Goal: Task Accomplishment & Management: Complete application form

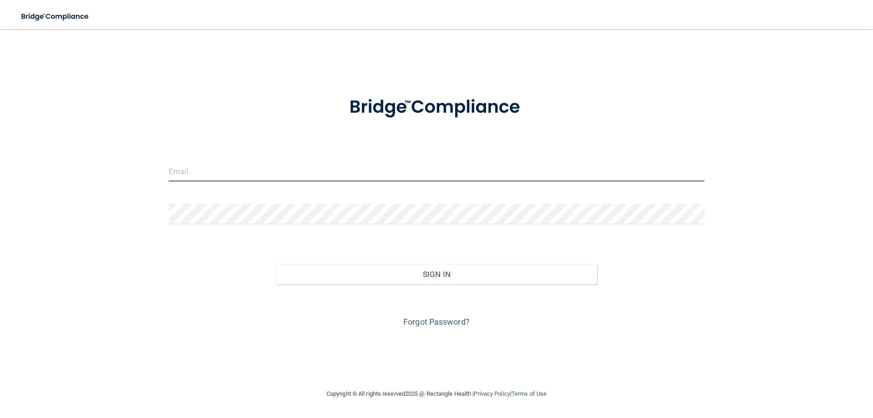
click at [327, 161] on input "email" at bounding box center [437, 171] width 536 height 20
click at [318, 178] on input "email" at bounding box center [437, 171] width 536 height 20
type input "[EMAIL_ADDRESS][DOMAIN_NAME]"
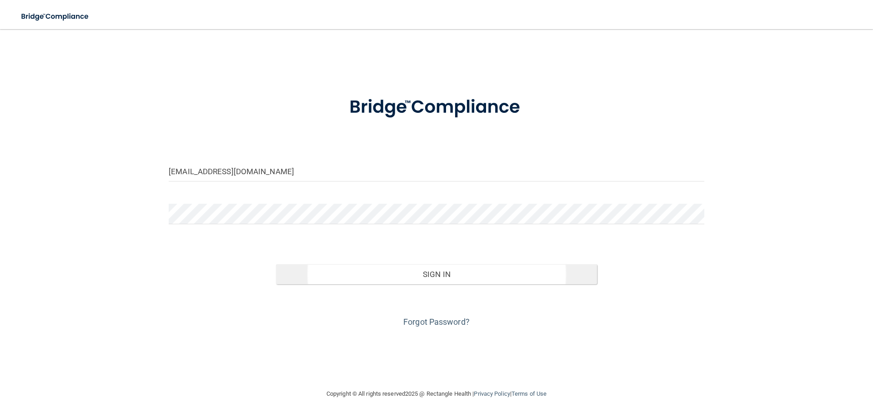
drag, startPoint x: 429, startPoint y: 287, endPoint x: 428, endPoint y: 272, distance: 14.1
click at [429, 276] on div "Invalid email/password. You don't have permission to access that page. Sign In …" at bounding box center [437, 287] width 550 height 83
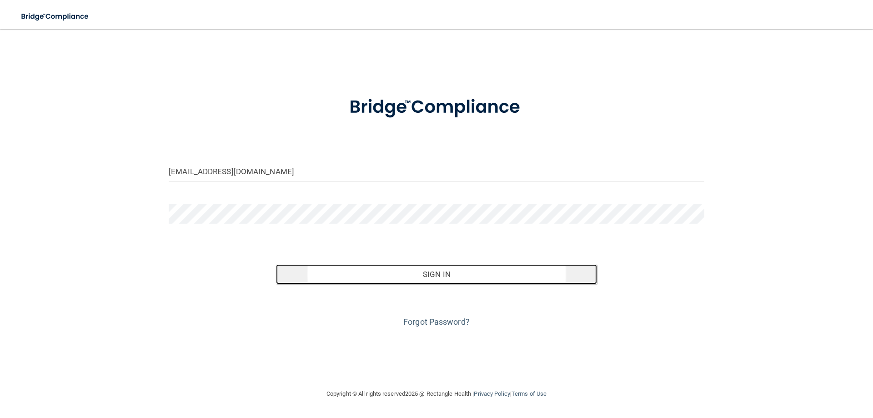
click at [428, 272] on button "Sign In" at bounding box center [437, 274] width 322 height 20
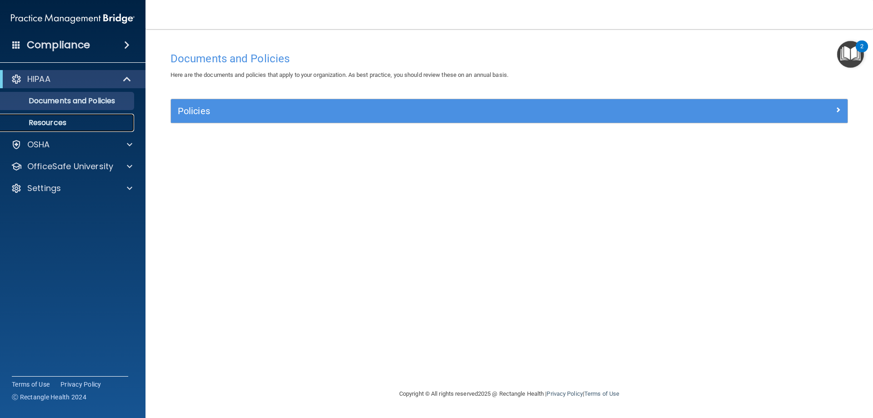
click at [50, 123] on p "Resources" at bounding box center [68, 122] width 124 height 9
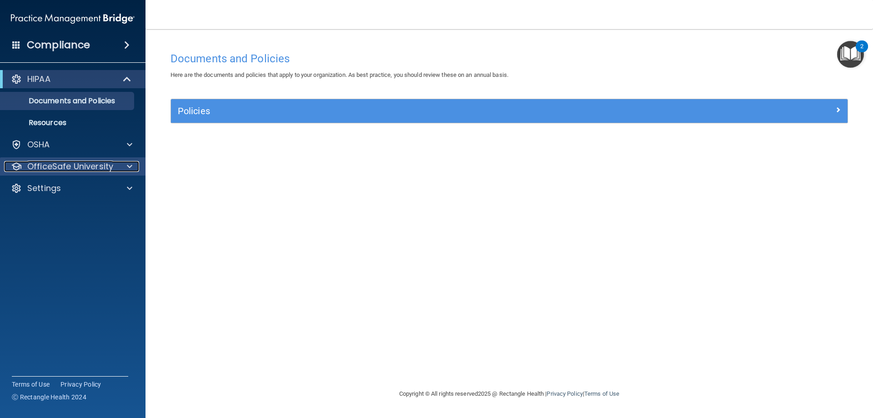
click at [64, 161] on p "OfficeSafe University" at bounding box center [70, 166] width 86 height 11
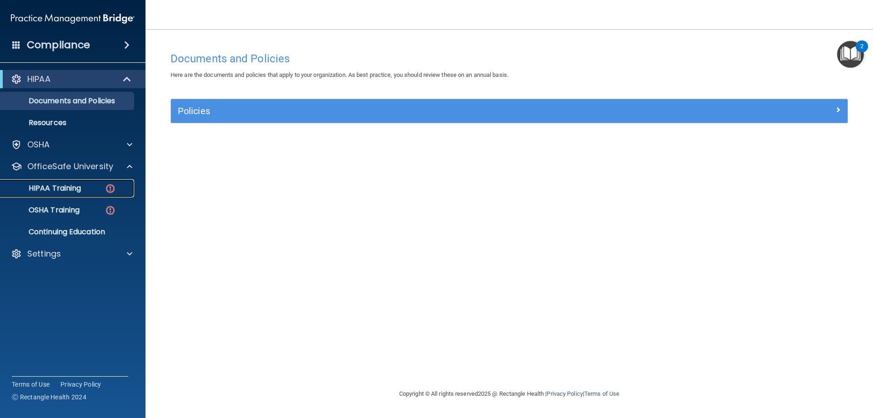
click at [111, 186] on img at bounding box center [110, 188] width 11 height 11
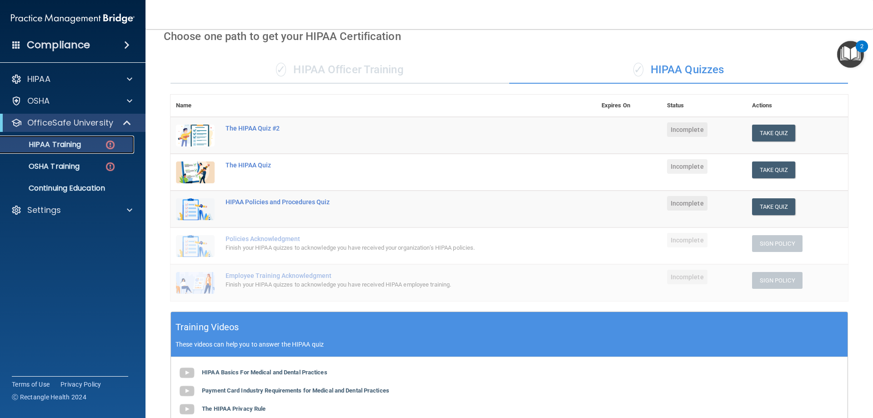
scroll to position [37, 0]
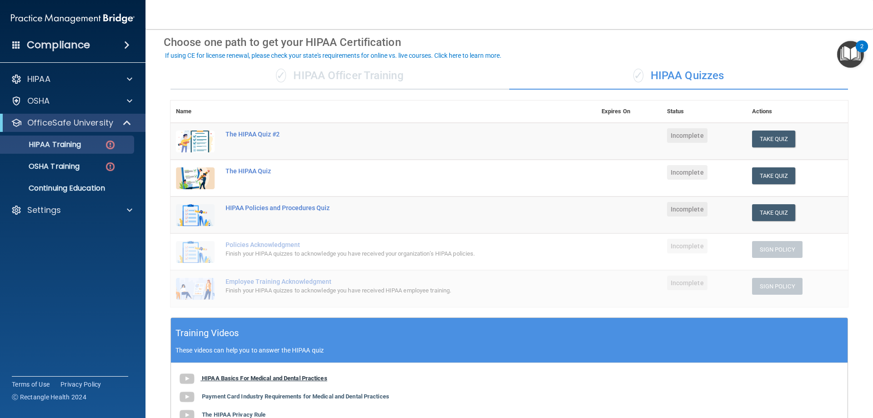
click at [184, 379] on img at bounding box center [187, 379] width 18 height 18
click at [247, 172] on div "The HIPAA Quiz" at bounding box center [388, 170] width 325 height 7
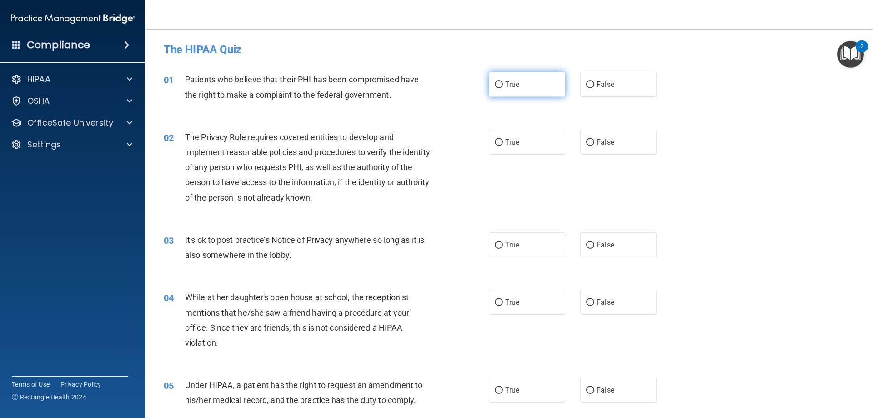
click at [498, 84] on input "True" at bounding box center [499, 84] width 8 height 7
radio input "true"
click at [853, 55] on img "Open Resource Center, 2 new notifications" at bounding box center [851, 54] width 27 height 27
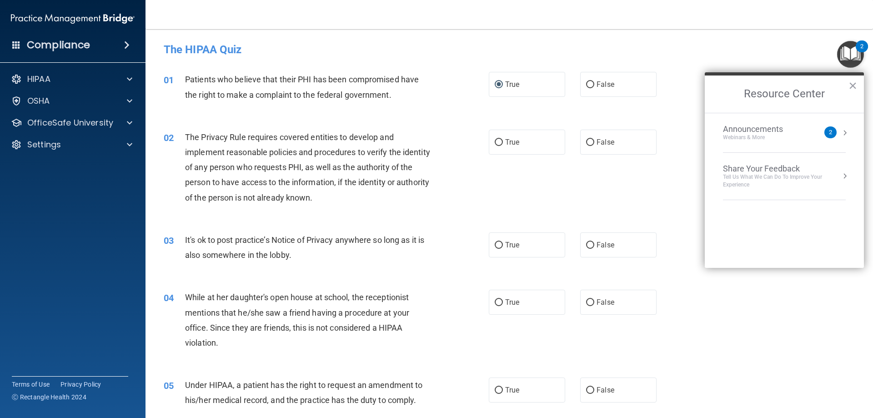
click at [701, 55] on h4 "The HIPAA Quiz" at bounding box center [509, 50] width 691 height 12
click at [851, 86] on button "×" at bounding box center [853, 85] width 9 height 15
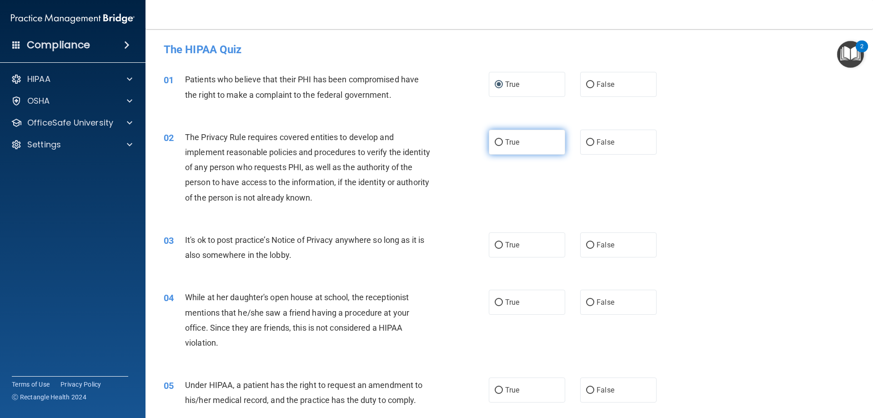
click at [496, 141] on input "True" at bounding box center [499, 142] width 8 height 7
radio input "true"
click at [589, 247] on input "False" at bounding box center [590, 245] width 8 height 7
radio input "true"
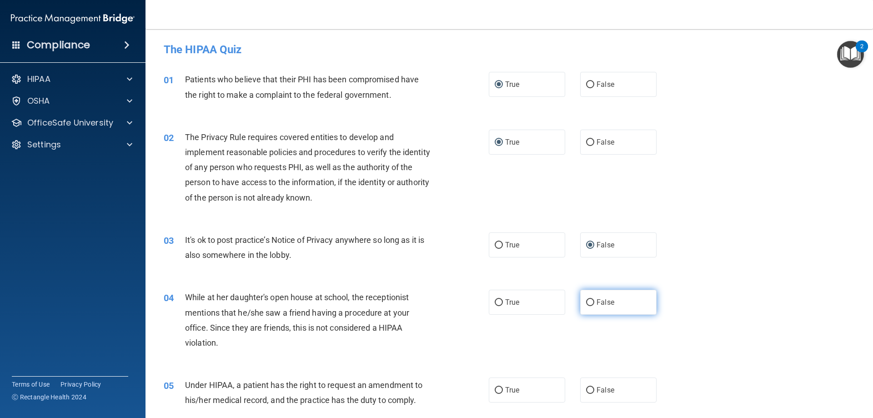
click at [586, 303] on input "False" at bounding box center [590, 302] width 8 height 7
radio input "true"
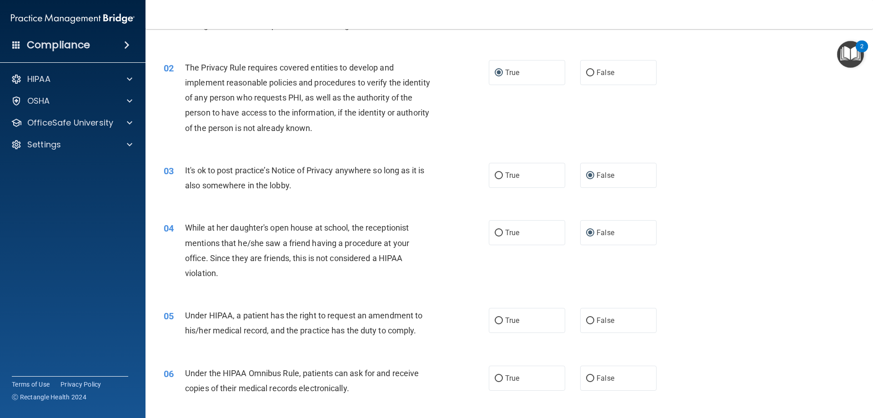
scroll to position [91, 0]
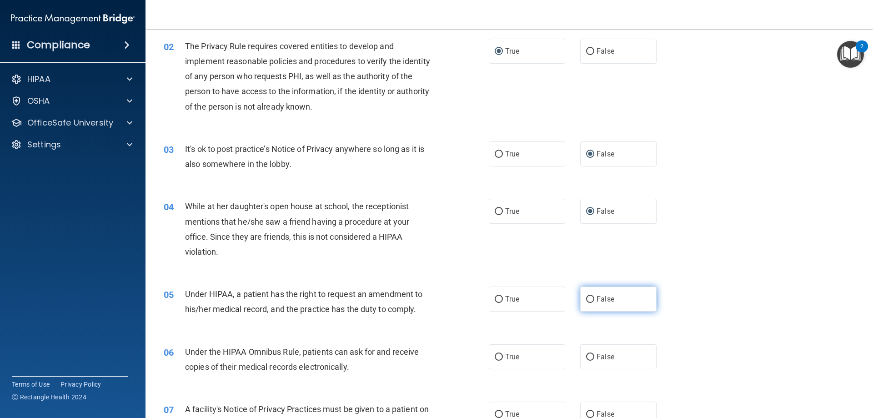
click at [586, 298] on input "False" at bounding box center [590, 299] width 8 height 7
radio input "true"
click at [498, 355] on input "True" at bounding box center [499, 357] width 8 height 7
radio input "true"
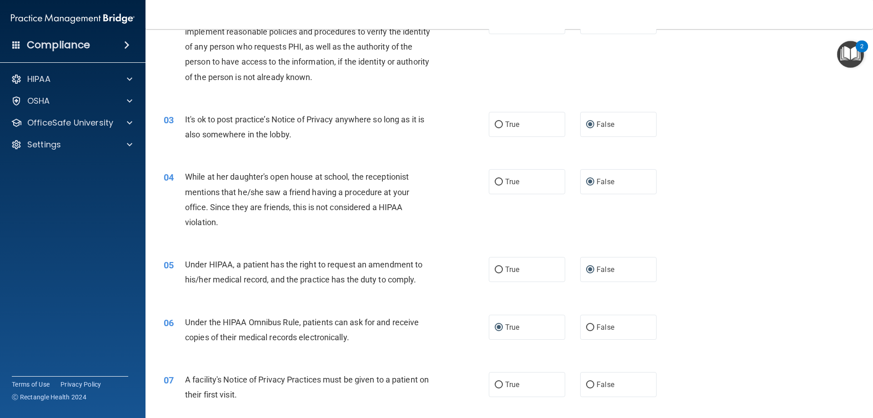
scroll to position [182, 0]
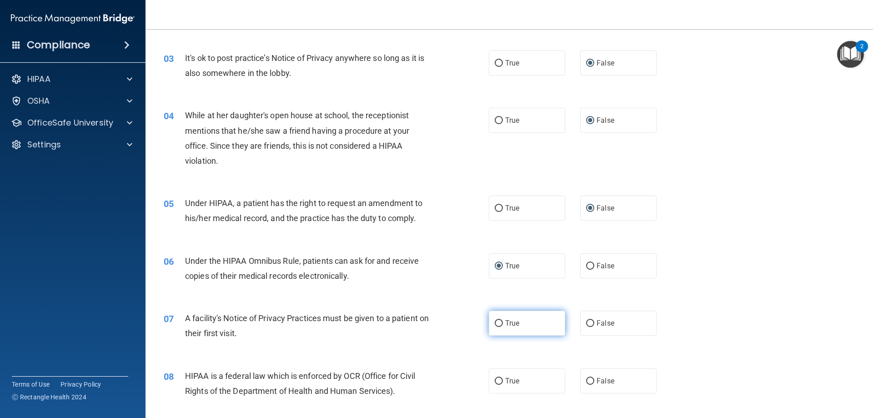
click at [495, 323] on input "True" at bounding box center [499, 323] width 8 height 7
radio input "true"
click at [495, 379] on input "True" at bounding box center [499, 381] width 8 height 7
radio input "true"
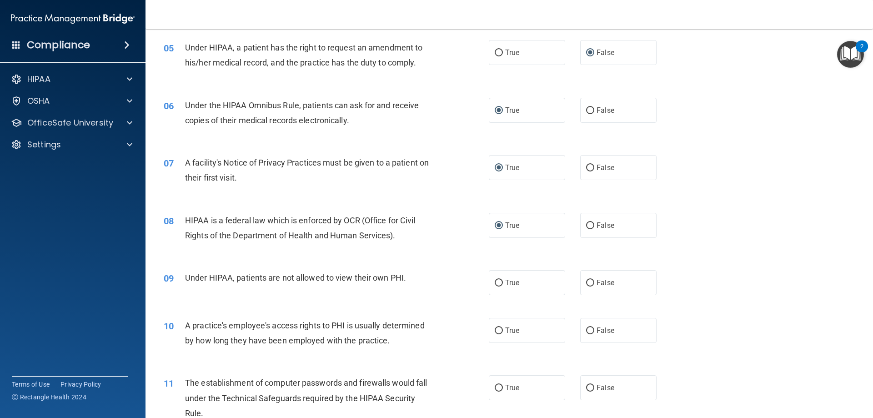
scroll to position [364, 0]
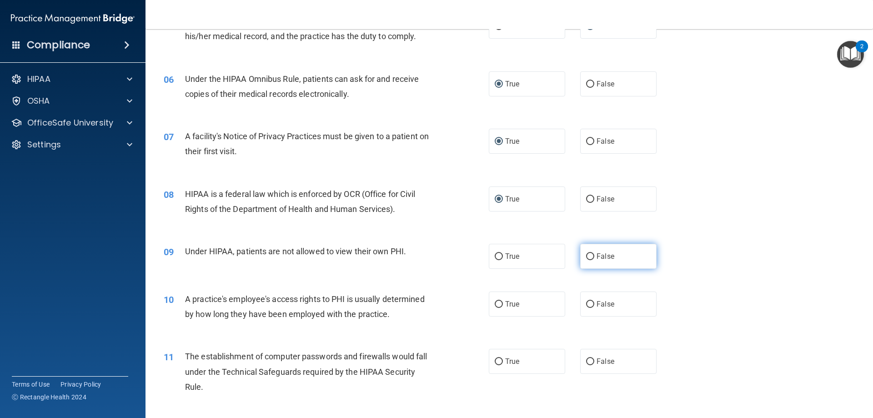
click at [586, 254] on input "False" at bounding box center [590, 256] width 8 height 7
radio input "true"
click at [586, 301] on input "False" at bounding box center [590, 304] width 8 height 7
radio input "true"
click at [495, 363] on input "True" at bounding box center [499, 361] width 8 height 7
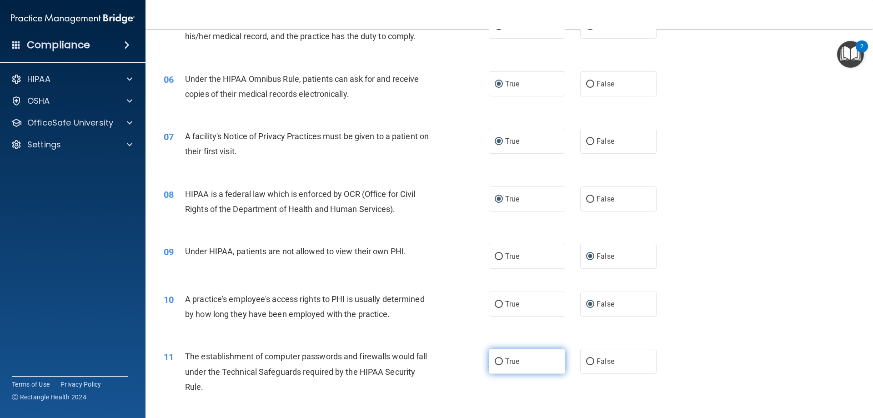
radio input "true"
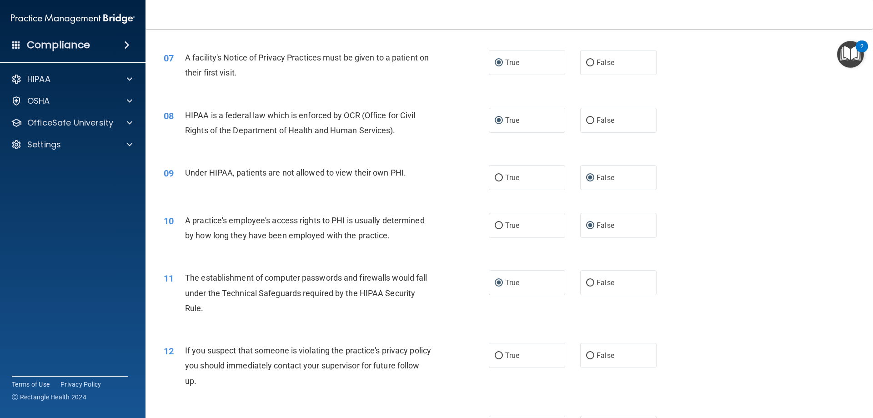
scroll to position [455, 0]
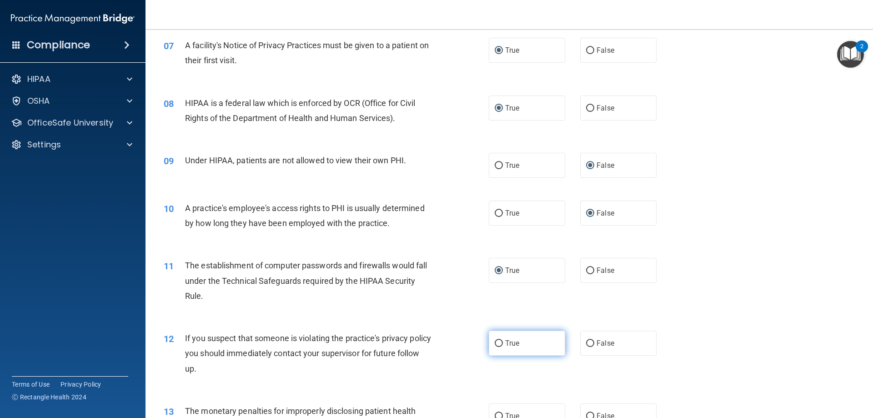
click at [495, 343] on input "True" at bounding box center [499, 343] width 8 height 7
radio input "true"
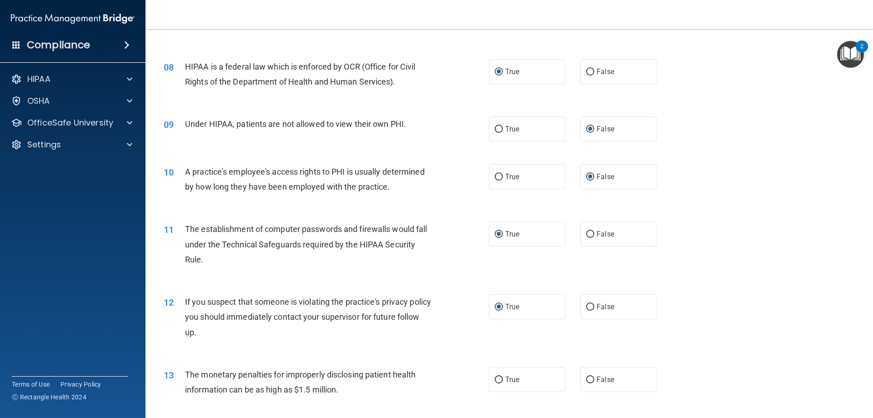
scroll to position [546, 0]
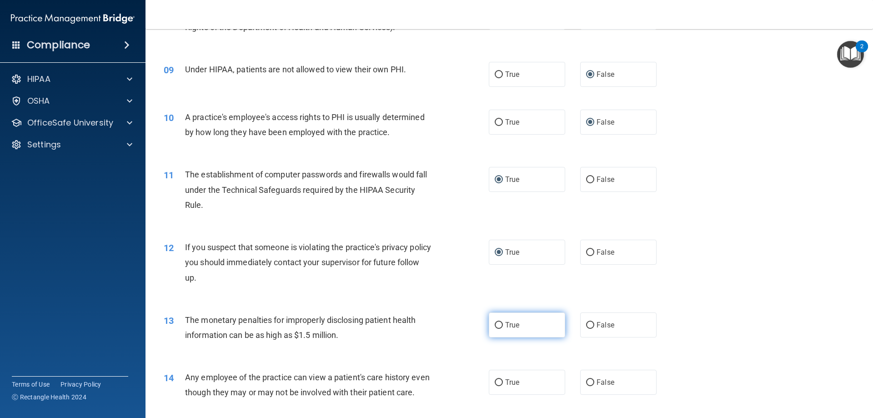
drag, startPoint x: 492, startPoint y: 329, endPoint x: 502, endPoint y: 330, distance: 10.0
click at [493, 330] on label "True" at bounding box center [527, 325] width 76 height 25
click at [495, 329] on input "True" at bounding box center [499, 325] width 8 height 7
radio input "true"
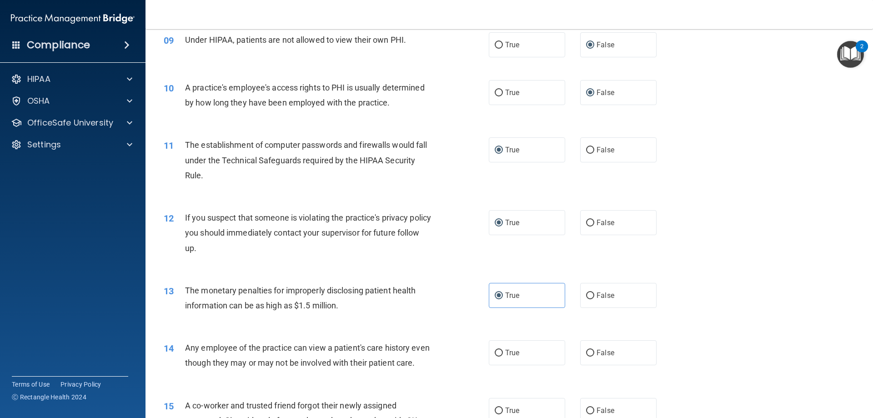
scroll to position [591, 0]
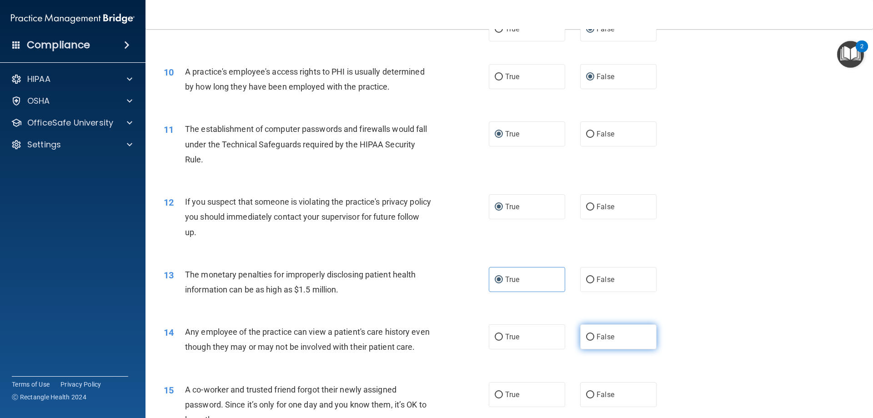
click at [581, 335] on label "False" at bounding box center [618, 336] width 76 height 25
click at [586, 335] on input "False" at bounding box center [590, 337] width 8 height 7
radio input "true"
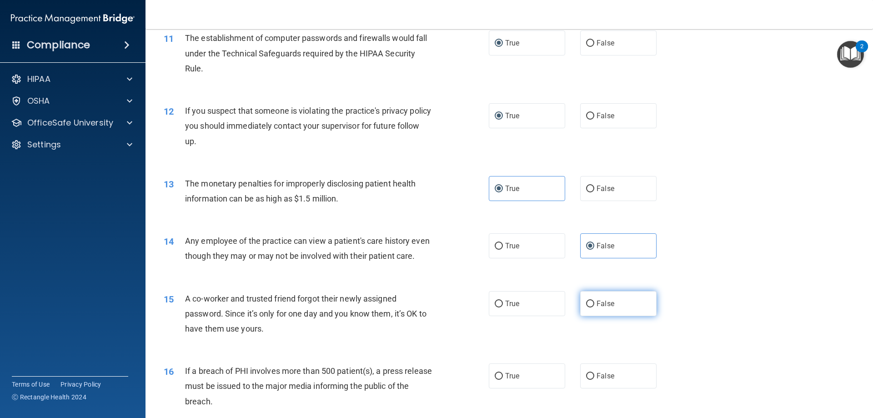
click at [586, 308] on input "False" at bounding box center [590, 304] width 8 height 7
radio input "true"
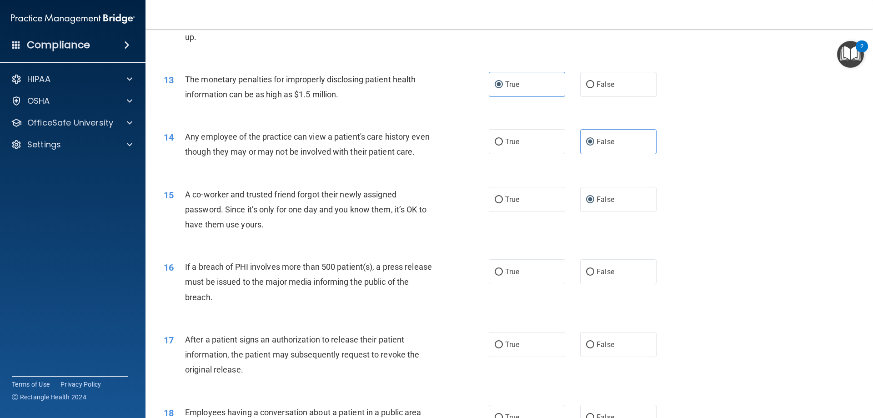
scroll to position [819, 0]
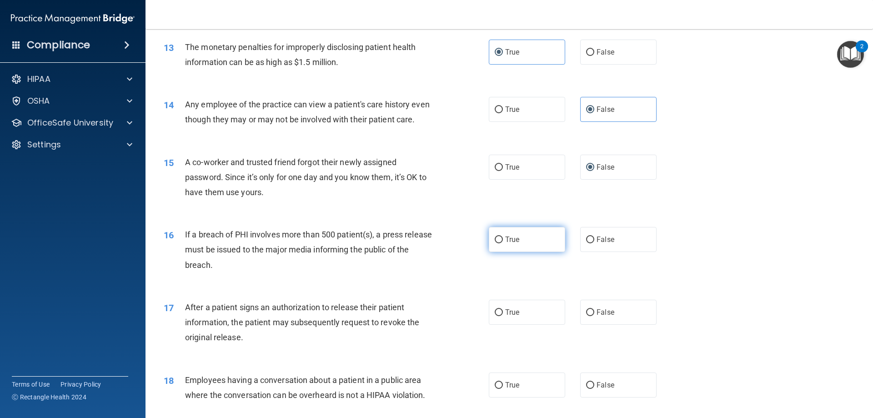
click at [495, 243] on input "True" at bounding box center [499, 240] width 8 height 7
radio input "true"
click at [587, 316] on input "False" at bounding box center [590, 312] width 8 height 7
radio input "true"
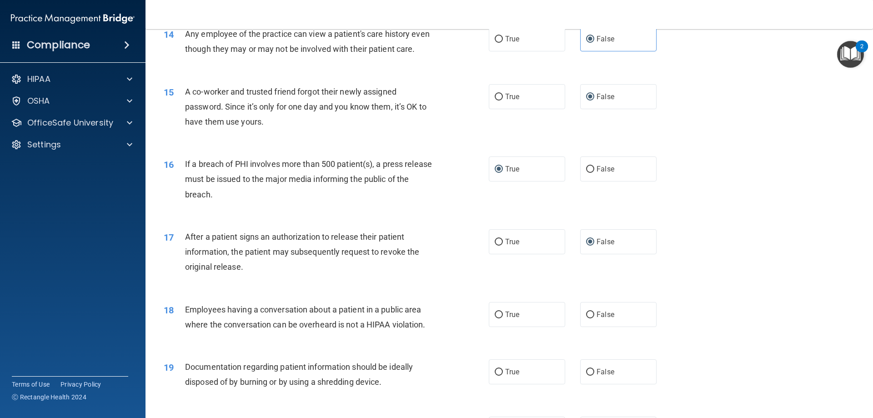
scroll to position [910, 0]
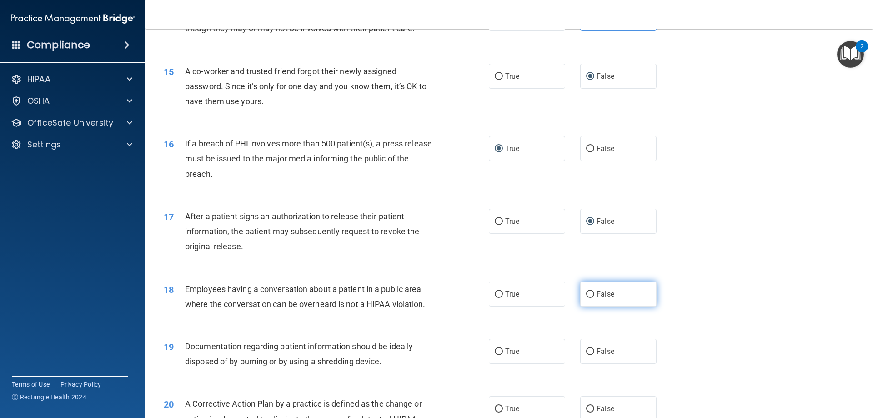
click at [588, 298] on input "False" at bounding box center [590, 294] width 8 height 7
radio input "true"
click at [497, 355] on input "True" at bounding box center [499, 351] width 8 height 7
radio input "true"
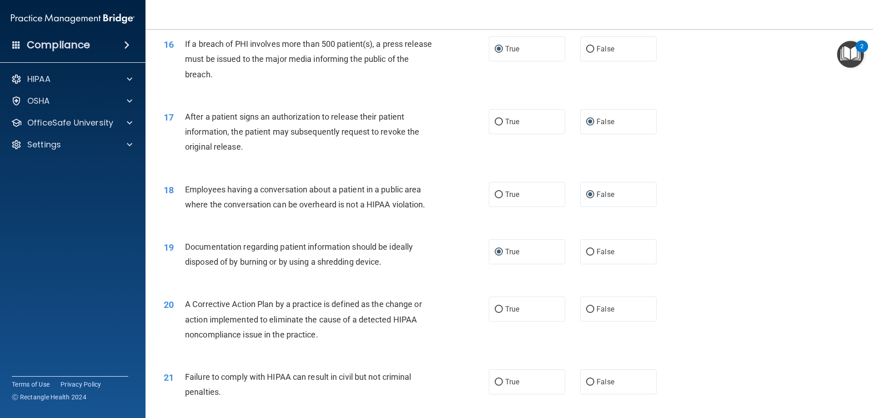
scroll to position [1046, 0]
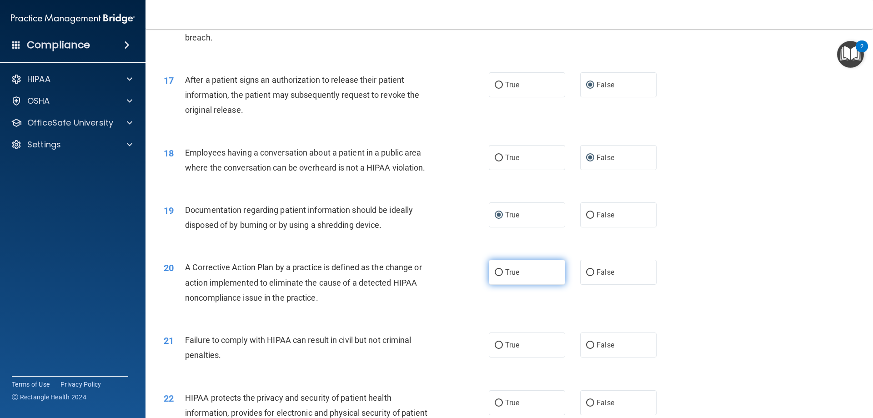
click at [496, 276] on input "True" at bounding box center [499, 272] width 8 height 7
radio input "true"
click at [587, 349] on input "False" at bounding box center [590, 345] width 8 height 7
radio input "true"
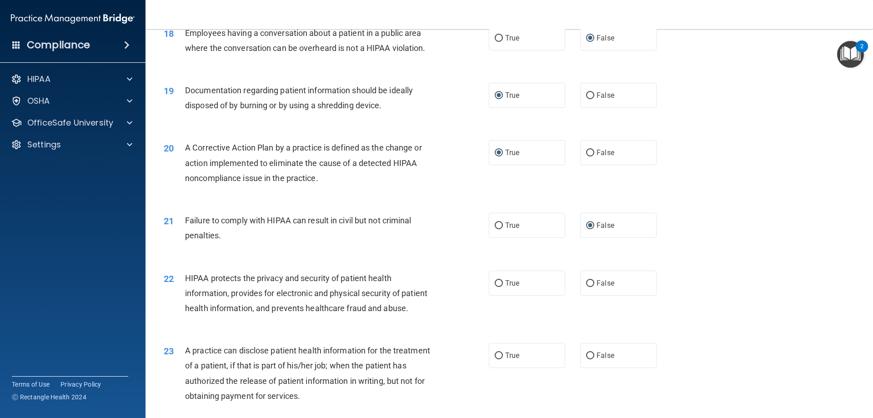
scroll to position [1183, 0]
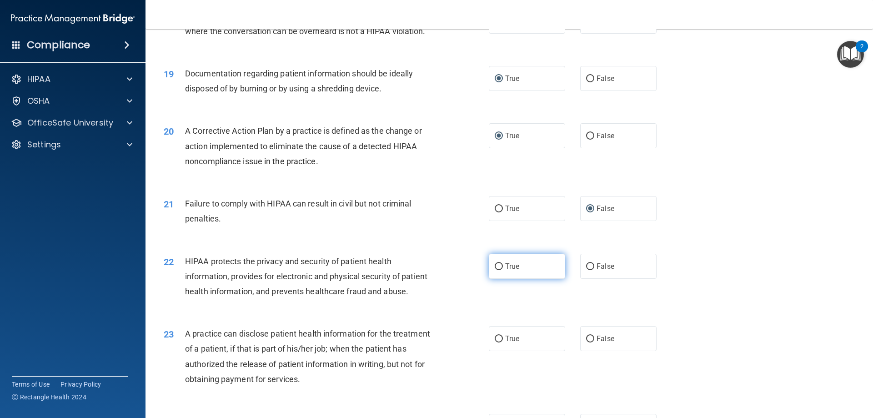
click at [495, 270] on input "True" at bounding box center [499, 266] width 8 height 7
radio input "true"
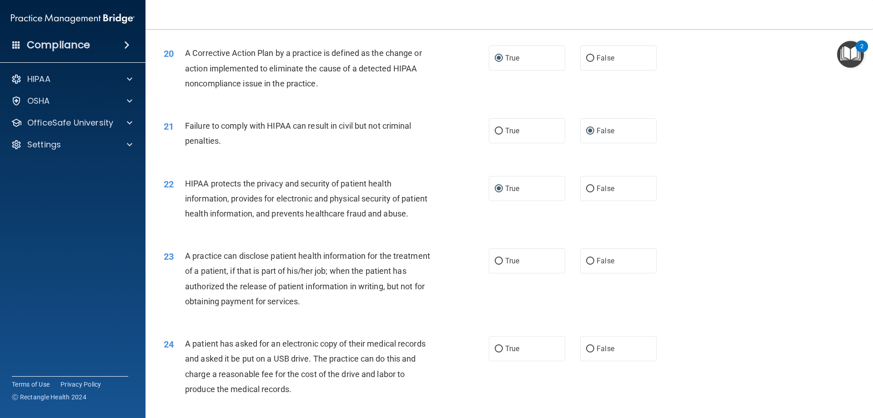
scroll to position [1319, 0]
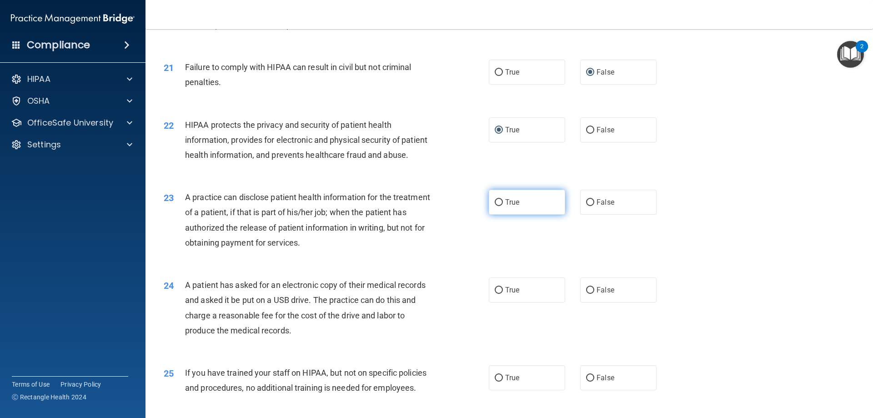
click at [495, 206] on input "True" at bounding box center [499, 202] width 8 height 7
radio input "true"
click at [586, 206] on input "False" at bounding box center [590, 202] width 8 height 7
radio input "true"
radio input "false"
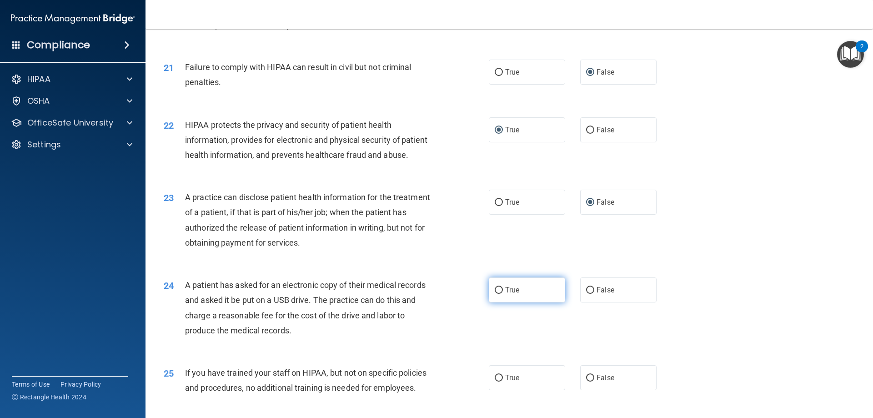
click at [495, 303] on label "True" at bounding box center [527, 290] width 76 height 25
click at [495, 294] on input "True" at bounding box center [499, 290] width 8 height 7
radio input "true"
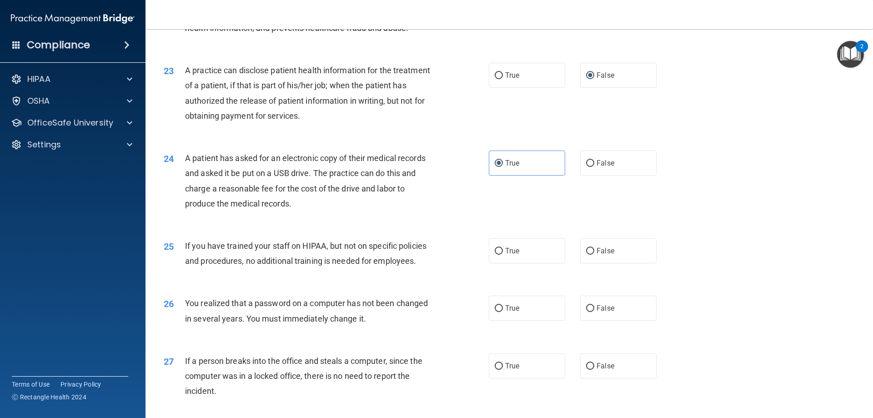
scroll to position [1547, 0]
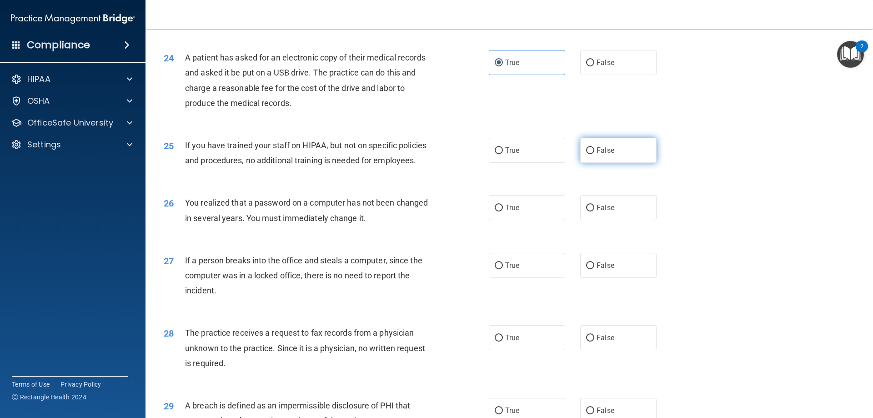
click at [586, 154] on input "False" at bounding box center [590, 150] width 8 height 7
radio input "true"
click at [495, 212] on input "True" at bounding box center [499, 208] width 8 height 7
radio input "true"
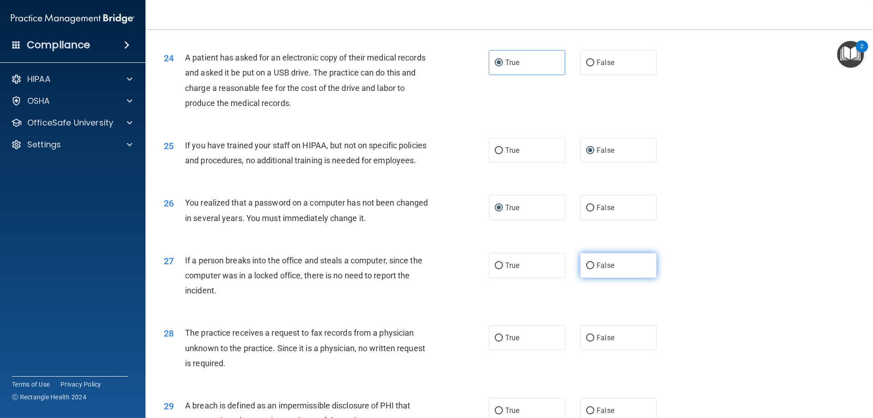
click at [586, 269] on input "False" at bounding box center [590, 265] width 8 height 7
radio input "true"
click at [586, 342] on input "False" at bounding box center [590, 338] width 8 height 7
radio input "true"
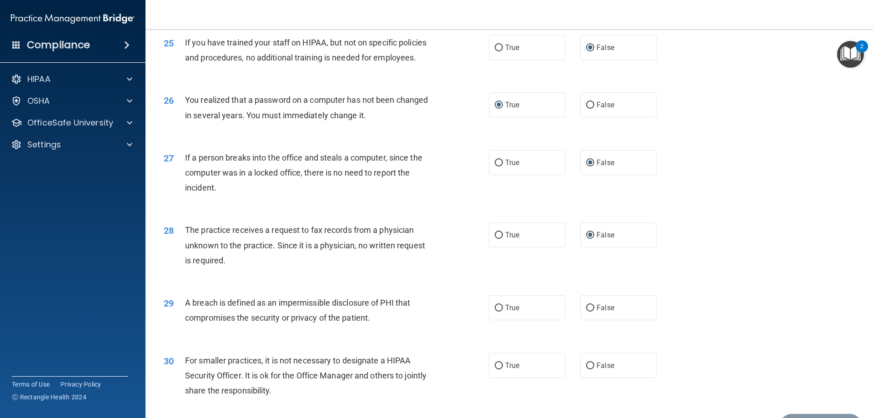
scroll to position [1683, 0]
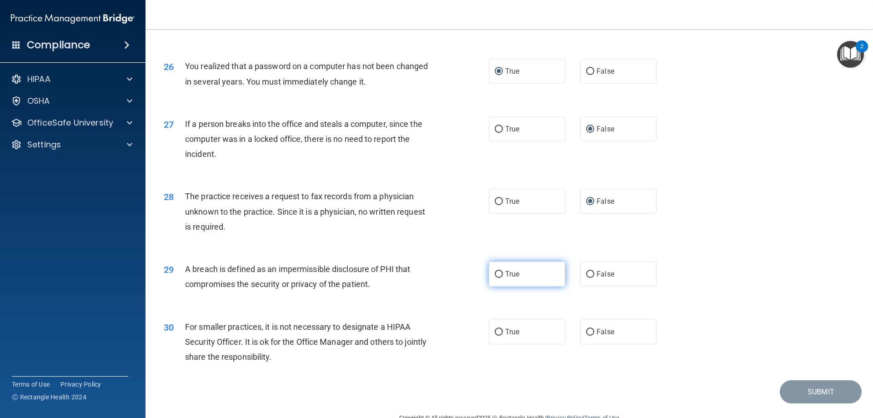
click at [495, 278] on input "True" at bounding box center [499, 274] width 8 height 7
radio input "true"
click at [588, 336] on input "False" at bounding box center [590, 332] width 8 height 7
radio input "true"
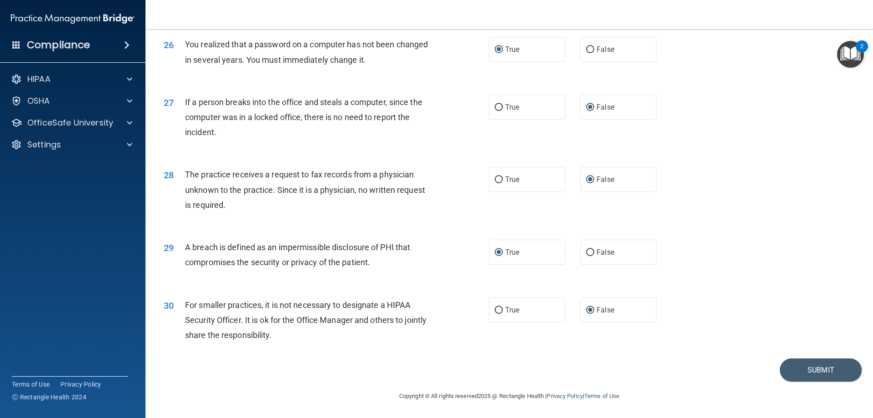
scroll to position [1735, 0]
click at [827, 372] on button "Submit" at bounding box center [821, 369] width 82 height 23
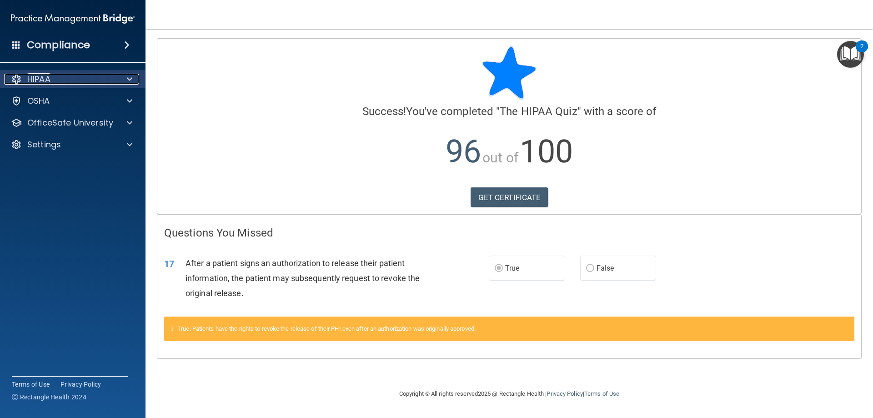
click at [131, 76] on span at bounding box center [129, 79] width 5 height 11
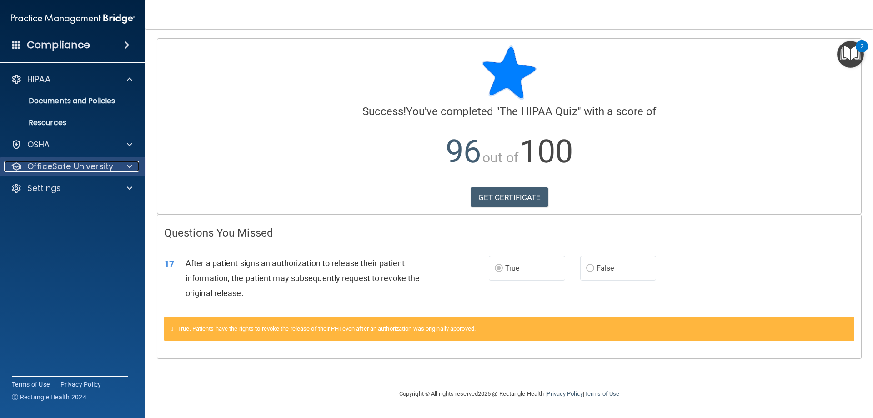
click at [132, 165] on div at bounding box center [128, 166] width 23 height 11
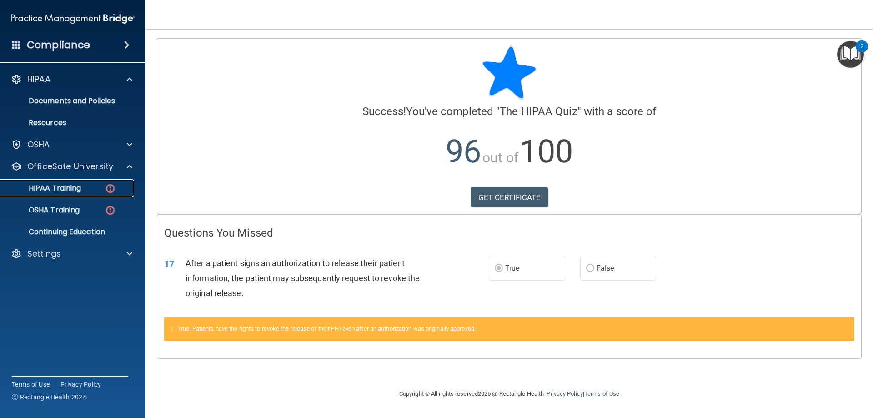
click at [61, 185] on p "HIPAA Training" at bounding box center [43, 188] width 75 height 9
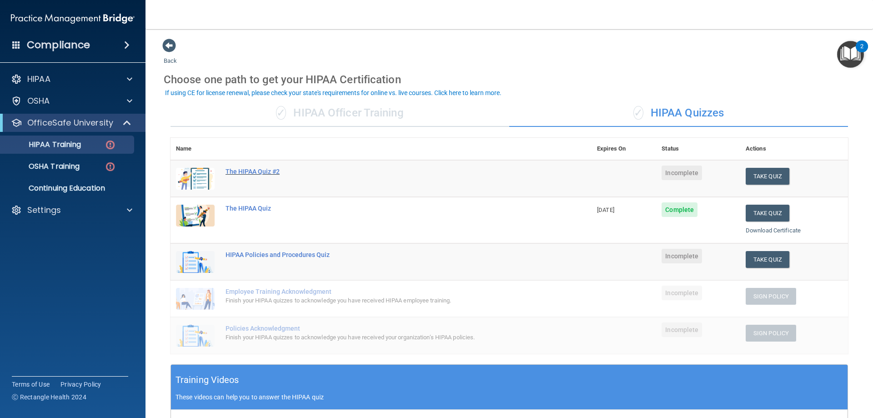
click at [260, 172] on div "The HIPAA Quiz #2" at bounding box center [386, 171] width 321 height 7
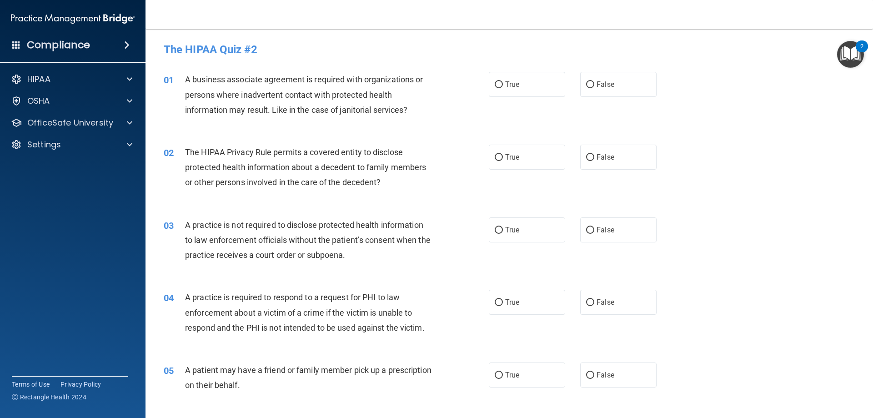
drag, startPoint x: 498, startPoint y: 83, endPoint x: 481, endPoint y: 87, distance: 17.2
click at [672, 72] on ng-form "01 A business associate agreement is required with organizations or persons whe…" at bounding box center [672, 72] width 0 height 0
click at [495, 85] on input "True" at bounding box center [499, 84] width 8 height 7
radio input "true"
click at [586, 156] on input "False" at bounding box center [590, 157] width 8 height 7
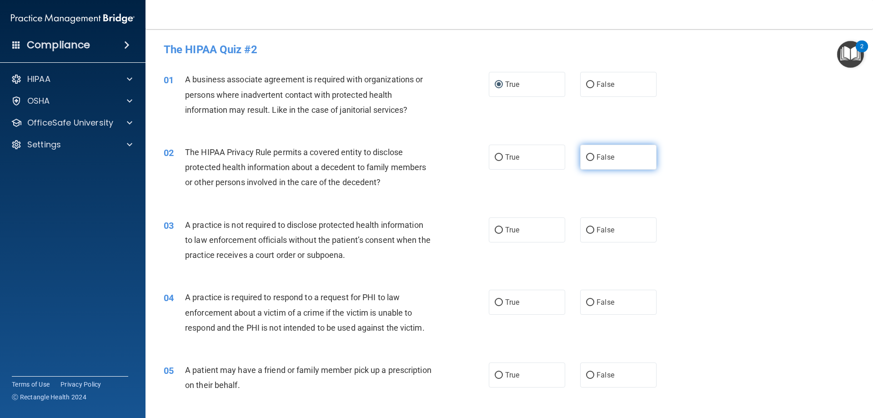
radio input "true"
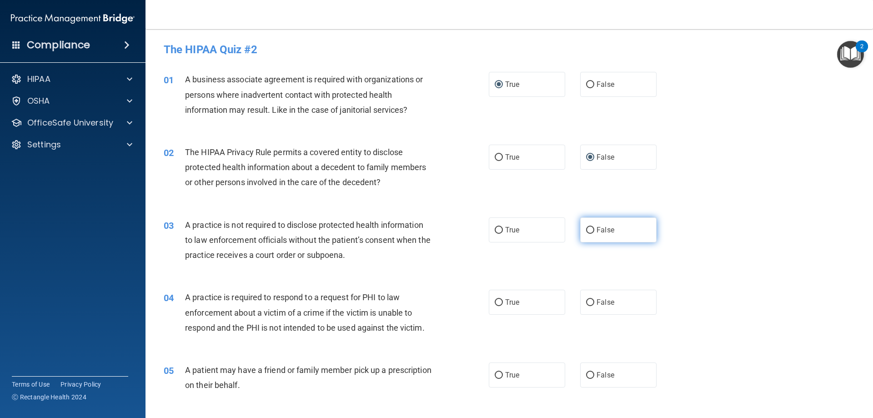
click at [586, 230] on input "False" at bounding box center [590, 230] width 8 height 7
radio input "true"
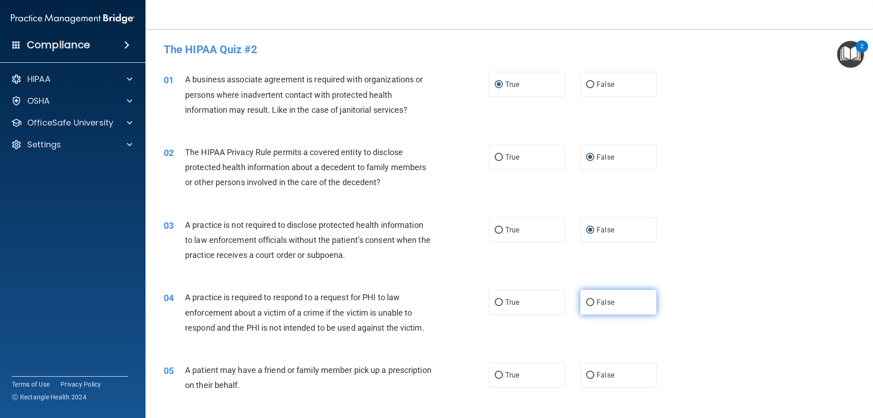
click at [587, 301] on input "False" at bounding box center [590, 302] width 8 height 7
radio input "true"
click at [495, 375] on input "True" at bounding box center [499, 375] width 8 height 7
radio input "true"
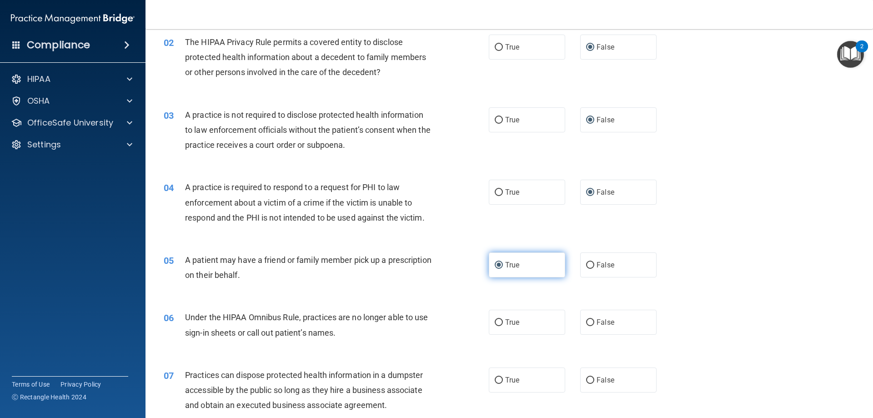
scroll to position [136, 0]
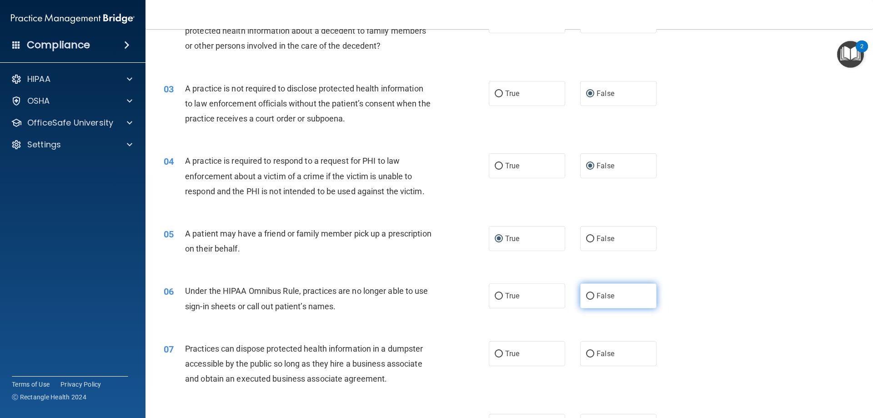
click at [587, 297] on input "False" at bounding box center [590, 296] width 8 height 7
radio input "true"
click at [590, 356] on input "False" at bounding box center [590, 354] width 8 height 7
radio input "true"
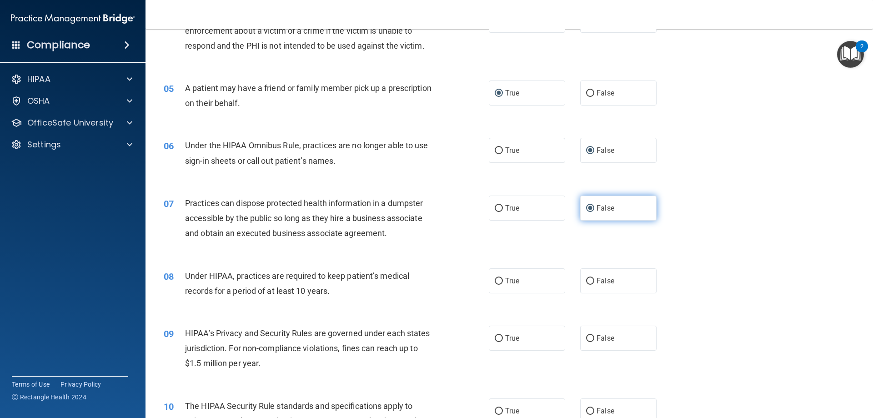
scroll to position [318, 0]
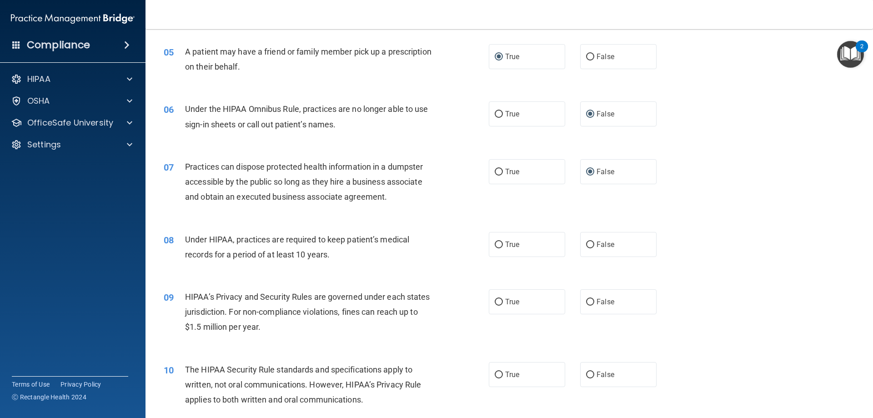
click at [575, 242] on div "True False" at bounding box center [580, 244] width 183 height 25
click at [587, 243] on input "False" at bounding box center [590, 245] width 8 height 7
radio input "true"
click at [497, 301] on input "True" at bounding box center [499, 302] width 8 height 7
radio input "true"
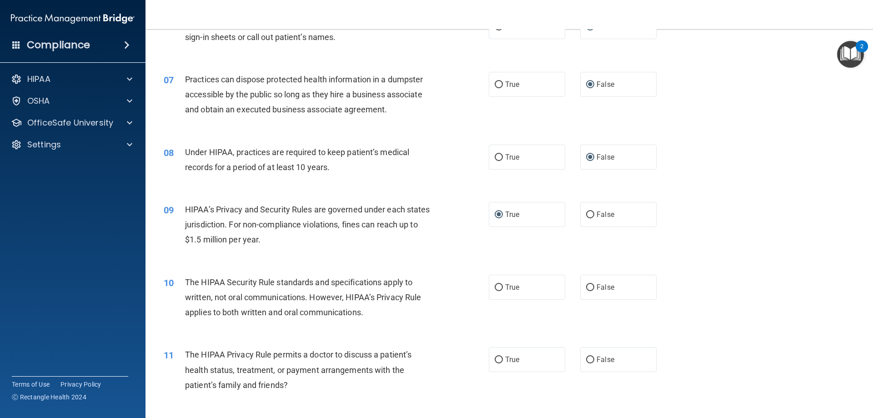
scroll to position [409, 0]
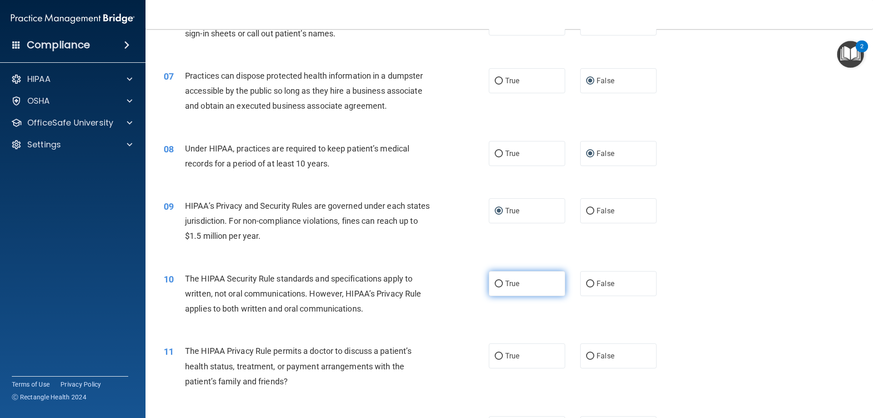
click at [495, 283] on input "True" at bounding box center [499, 284] width 8 height 7
radio input "true"
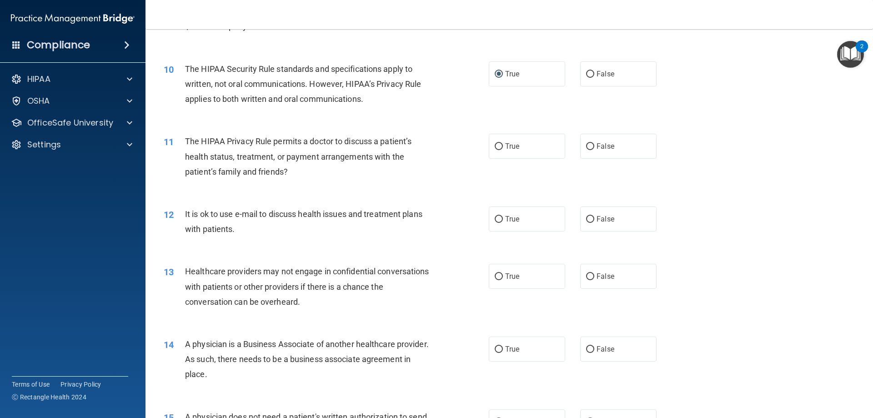
scroll to position [637, 0]
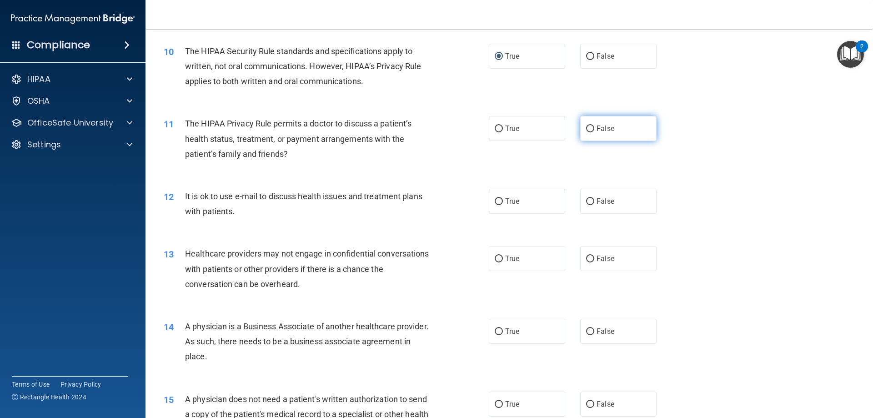
click at [586, 129] on input "False" at bounding box center [590, 129] width 8 height 7
radio input "true"
click at [586, 202] on input "False" at bounding box center [590, 201] width 8 height 7
radio input "true"
click at [495, 258] on input "True" at bounding box center [499, 259] width 8 height 7
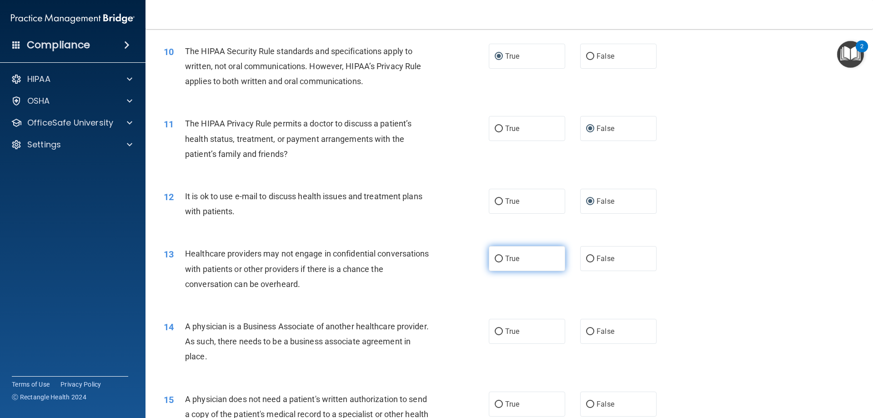
radio input "true"
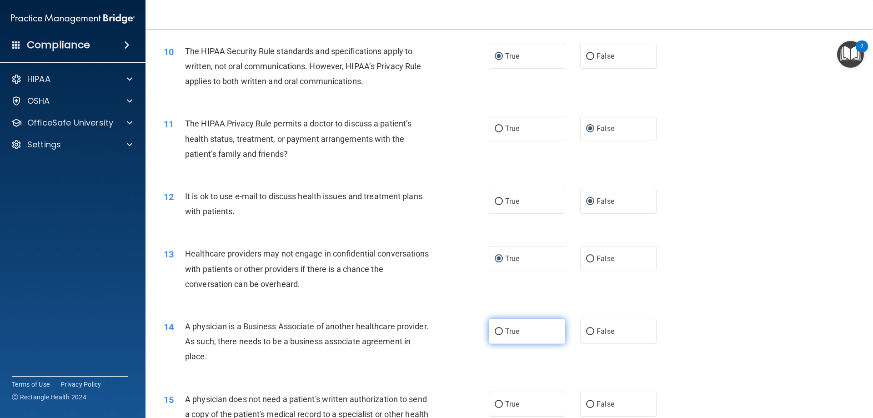
click at [495, 332] on input "True" at bounding box center [499, 331] width 8 height 7
radio input "true"
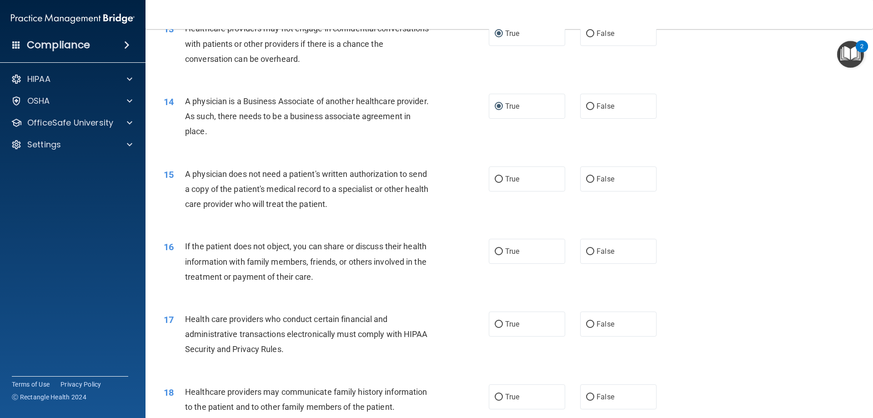
scroll to position [864, 0]
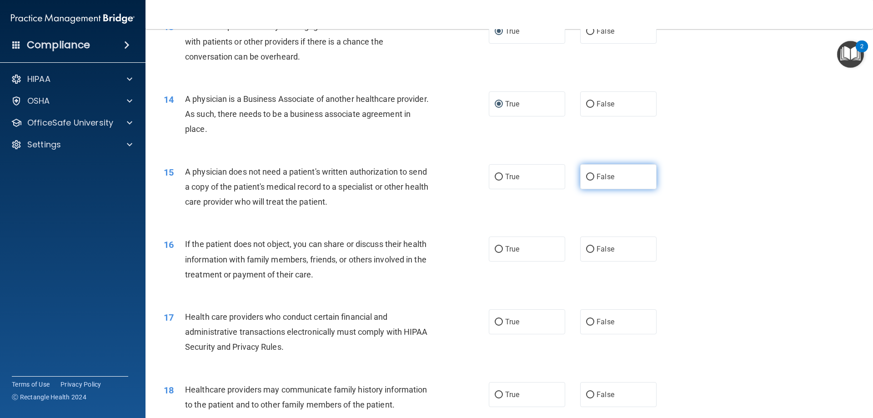
click at [586, 175] on input "False" at bounding box center [590, 177] width 8 height 7
radio input "true"
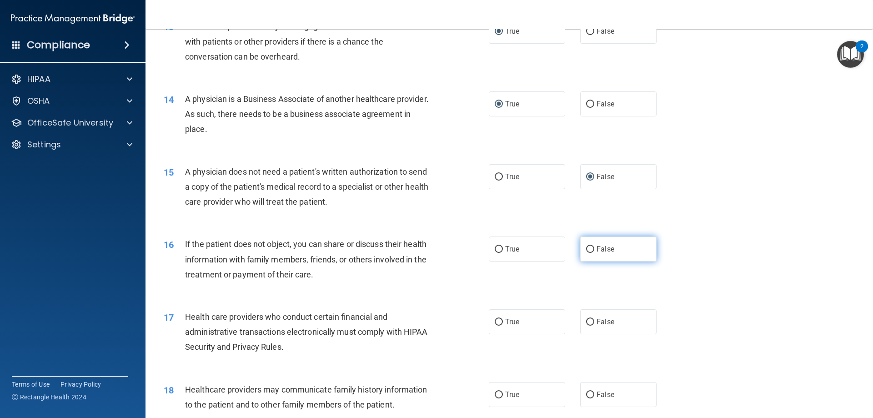
click at [586, 250] on input "False" at bounding box center [590, 249] width 8 height 7
radio input "true"
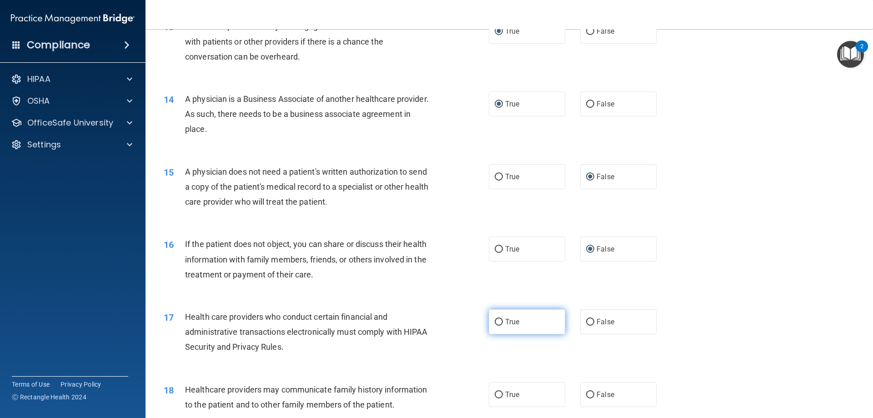
click at [495, 319] on input "True" at bounding box center [499, 322] width 8 height 7
radio input "true"
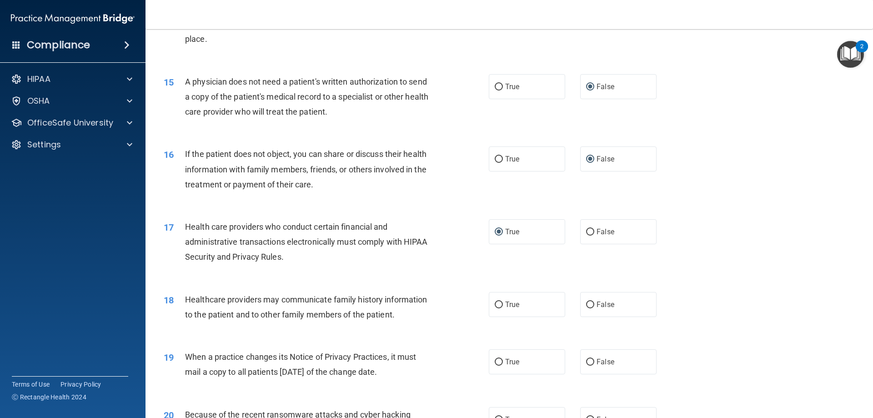
scroll to position [955, 0]
click at [581, 303] on label "False" at bounding box center [618, 303] width 76 height 25
click at [586, 303] on input "False" at bounding box center [590, 304] width 8 height 7
radio input "true"
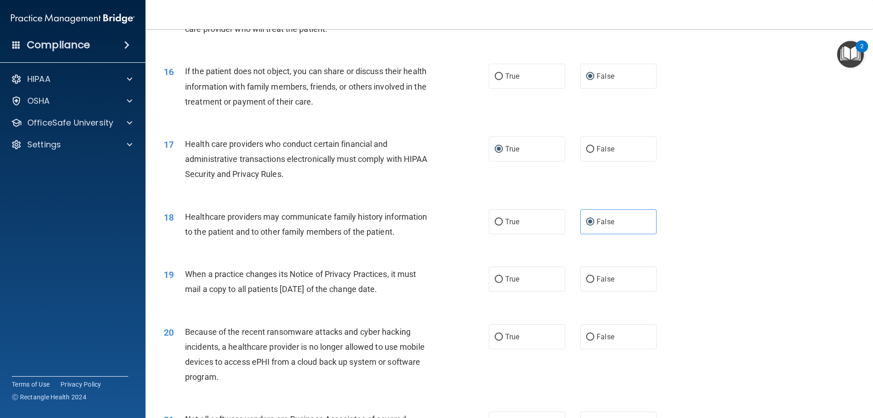
scroll to position [1046, 0]
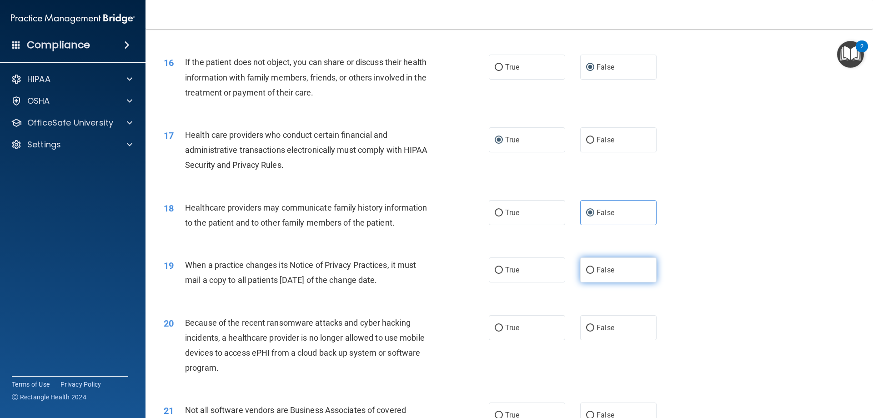
click at [588, 269] on input "False" at bounding box center [590, 270] width 8 height 7
radio input "true"
click at [497, 327] on input "True" at bounding box center [499, 328] width 8 height 7
radio input "true"
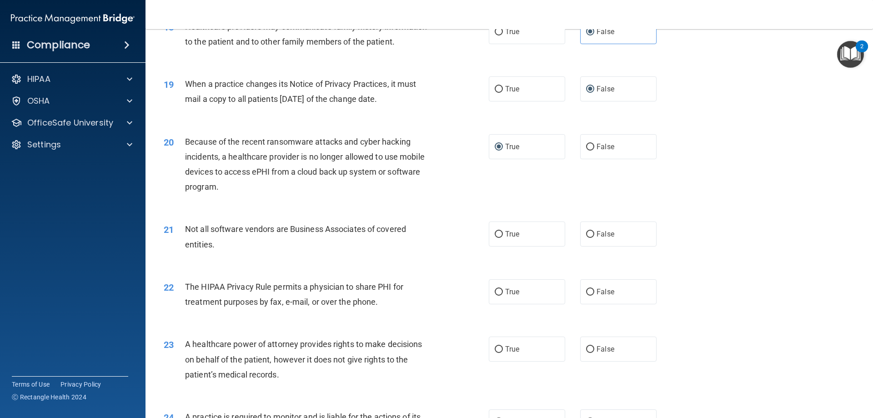
scroll to position [1228, 0]
click at [495, 231] on input "True" at bounding box center [499, 233] width 8 height 7
radio input "true"
click at [495, 293] on input "True" at bounding box center [499, 291] width 8 height 7
radio input "true"
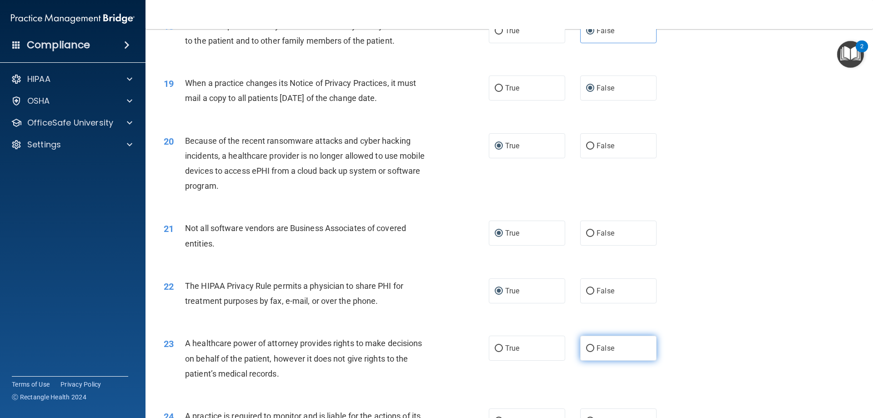
click at [586, 345] on input "False" at bounding box center [590, 348] width 8 height 7
radio input "true"
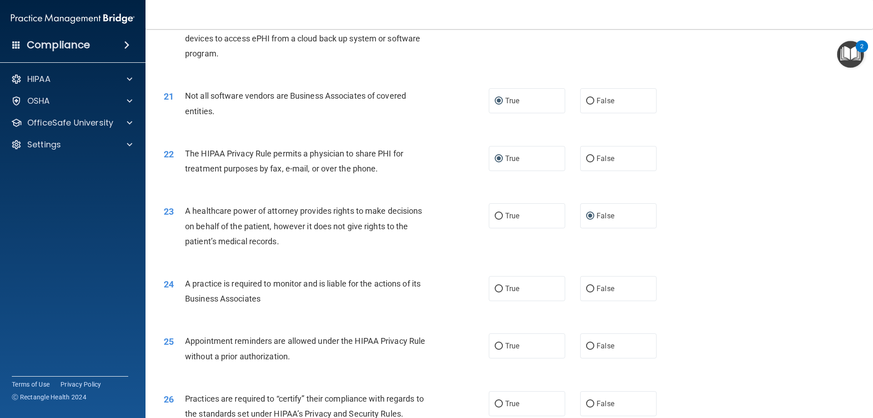
scroll to position [1365, 0]
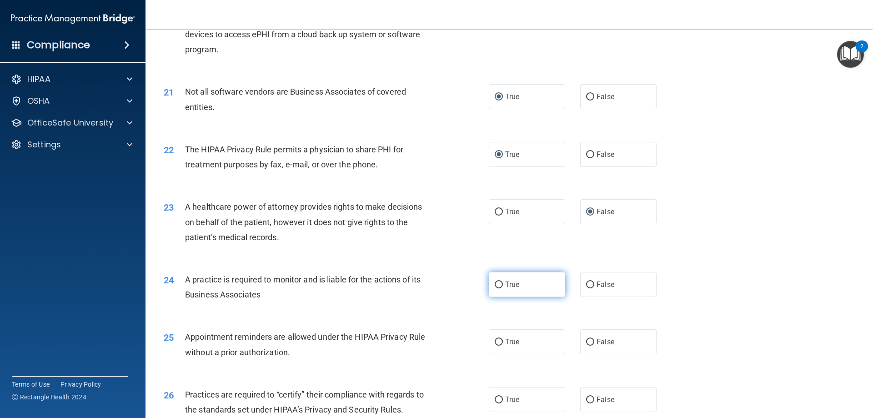
click at [496, 288] on input "True" at bounding box center [499, 285] width 8 height 7
radio input "true"
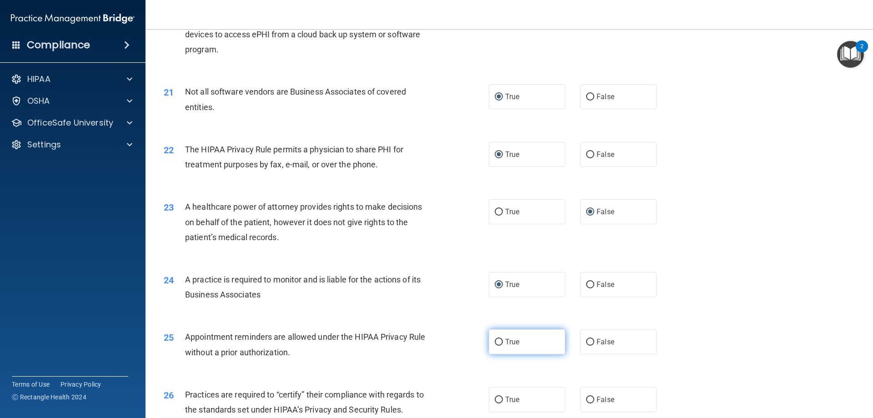
click at [496, 343] on input "True" at bounding box center [499, 342] width 8 height 7
radio input "true"
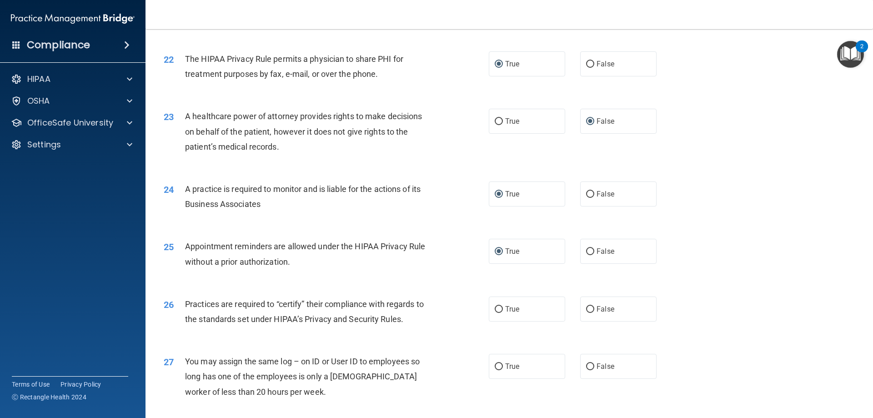
scroll to position [1456, 0]
click at [499, 309] on input "True" at bounding box center [499, 309] width 8 height 7
radio input "true"
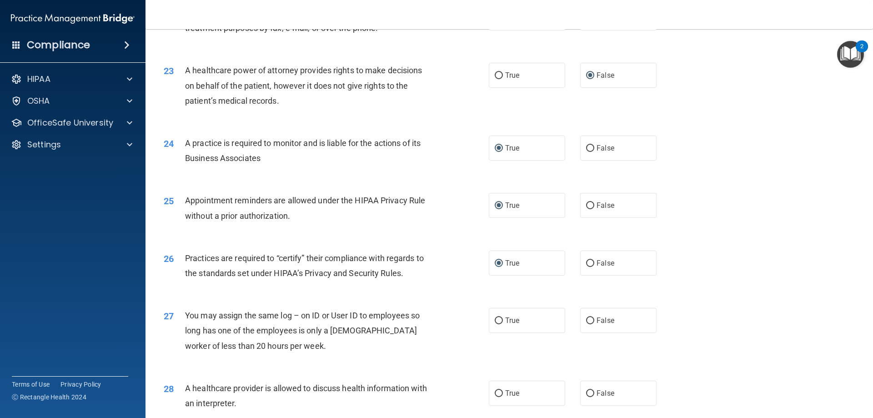
scroll to position [1547, 0]
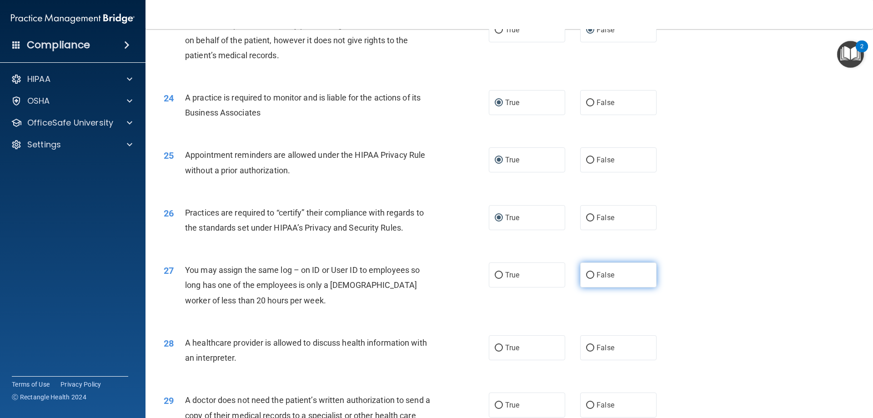
click at [586, 272] on input "False" at bounding box center [590, 275] width 8 height 7
radio input "true"
click at [495, 348] on input "True" at bounding box center [499, 348] width 8 height 7
radio input "true"
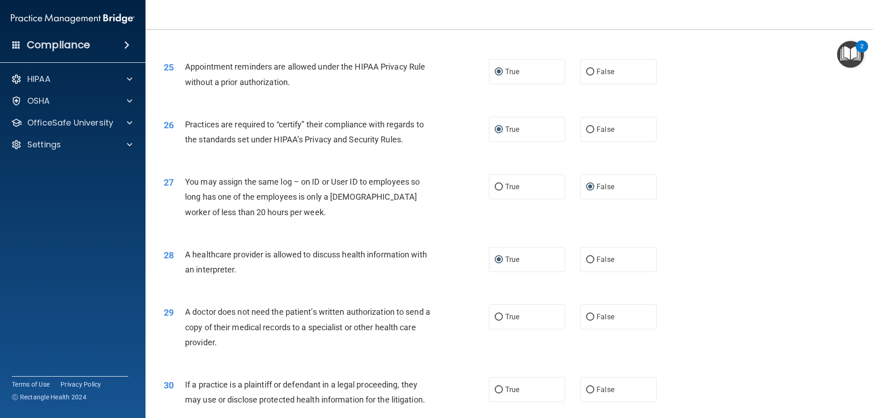
scroll to position [1638, 0]
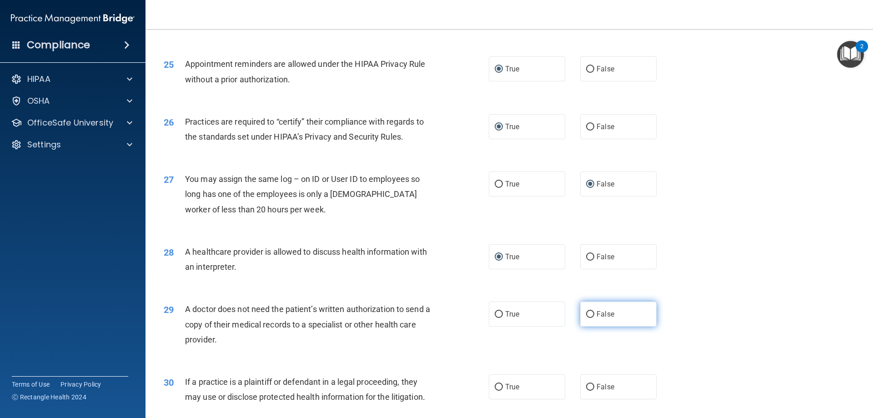
click at [590, 316] on input "False" at bounding box center [590, 314] width 8 height 7
radio input "true"
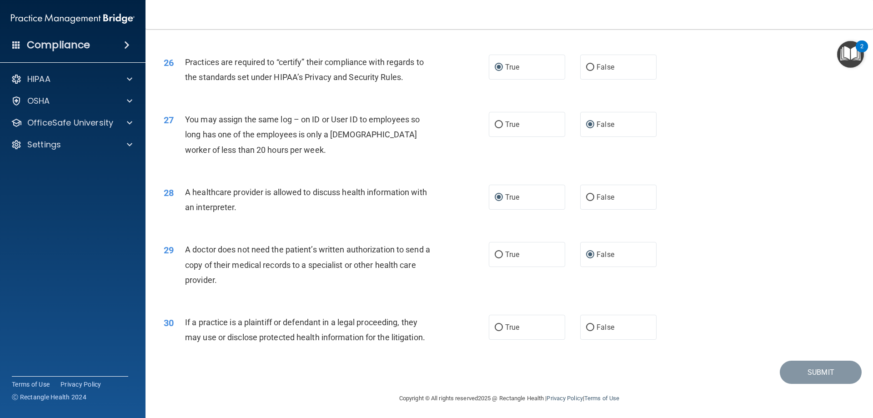
scroll to position [1700, 0]
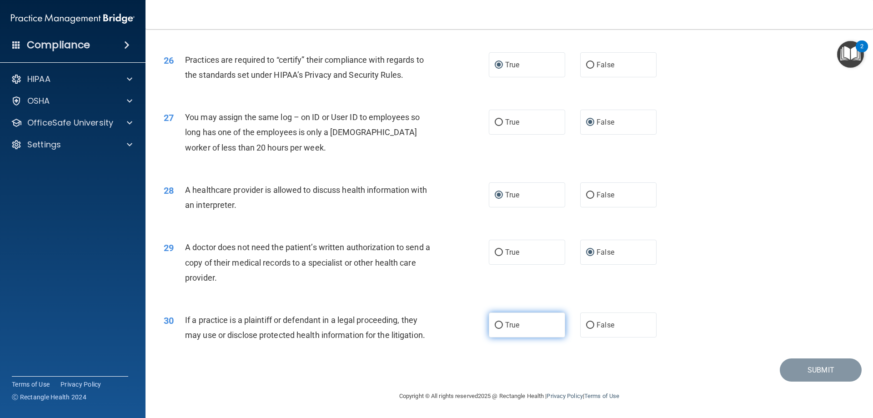
click at [497, 323] on input "True" at bounding box center [499, 325] width 8 height 7
radio input "true"
click at [821, 371] on button "Submit" at bounding box center [821, 369] width 82 height 23
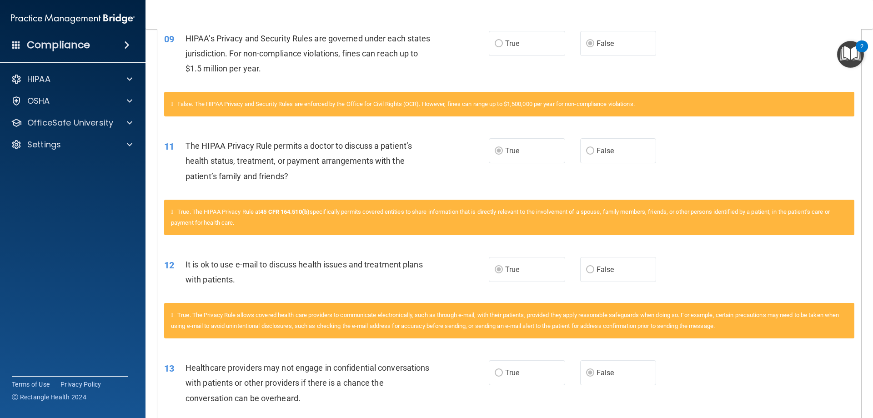
scroll to position [637, 0]
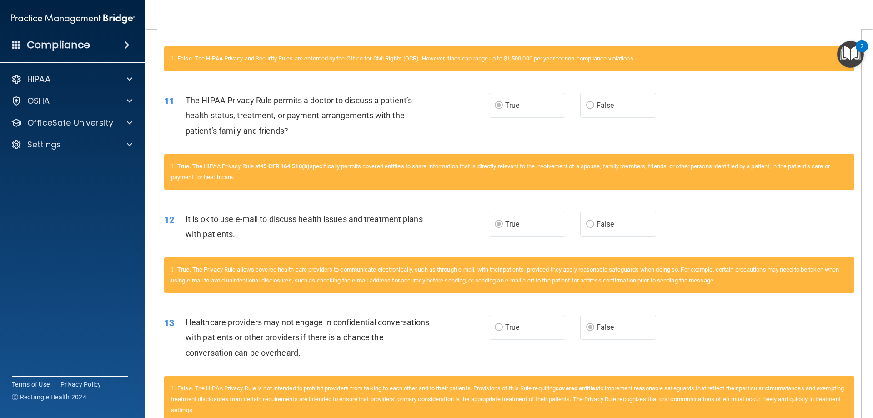
drag, startPoint x: 241, startPoint y: 332, endPoint x: 444, endPoint y: 344, distance: 204.2
click at [444, 344] on div "13 Healthcare providers may not engage in confidential conversations with patie…" at bounding box center [327, 340] width 352 height 50
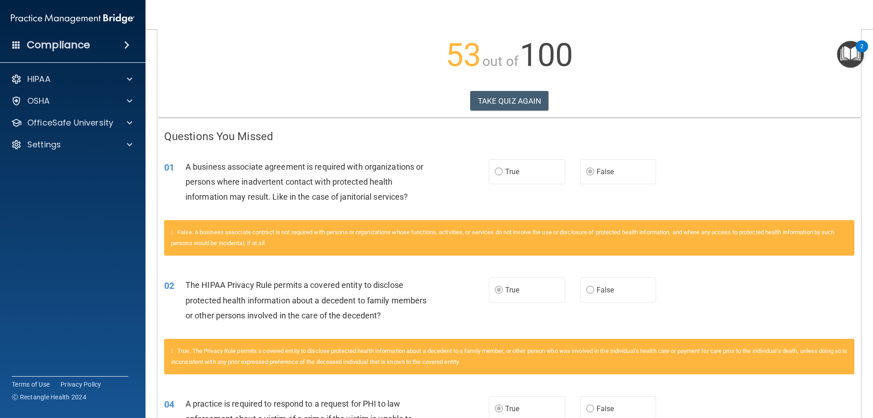
scroll to position [0, 0]
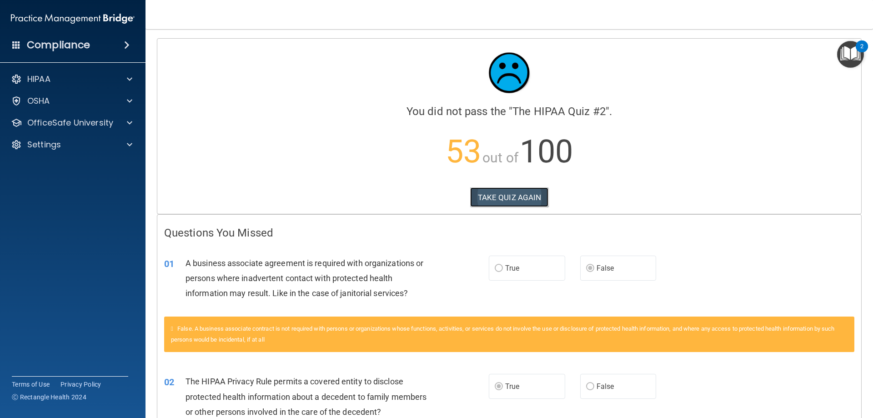
click at [491, 198] on button "TAKE QUIZ AGAIN" at bounding box center [509, 197] width 79 height 20
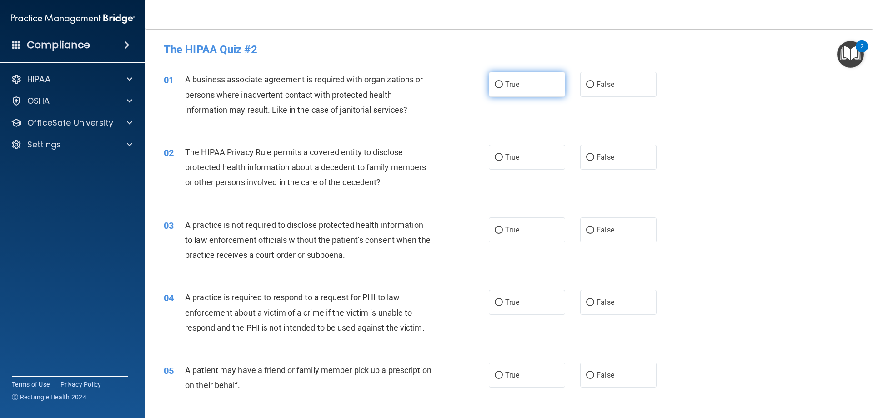
click at [495, 82] on input "True" at bounding box center [499, 84] width 8 height 7
radio input "true"
click at [495, 156] on input "True" at bounding box center [499, 157] width 8 height 7
radio input "true"
click at [586, 231] on input "False" at bounding box center [590, 230] width 8 height 7
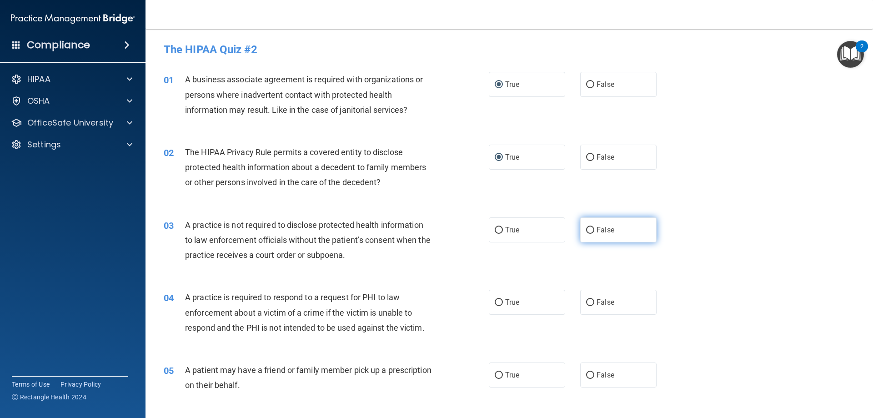
radio input "true"
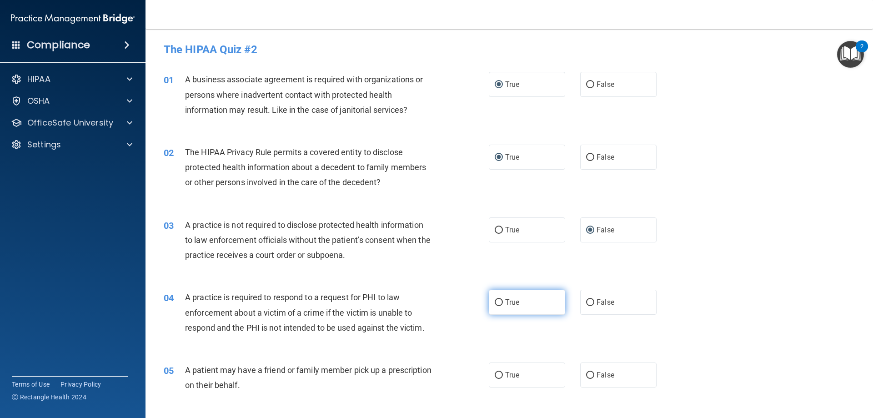
click at [496, 301] on input "True" at bounding box center [499, 302] width 8 height 7
radio input "true"
click at [495, 374] on input "True" at bounding box center [499, 375] width 8 height 7
radio input "true"
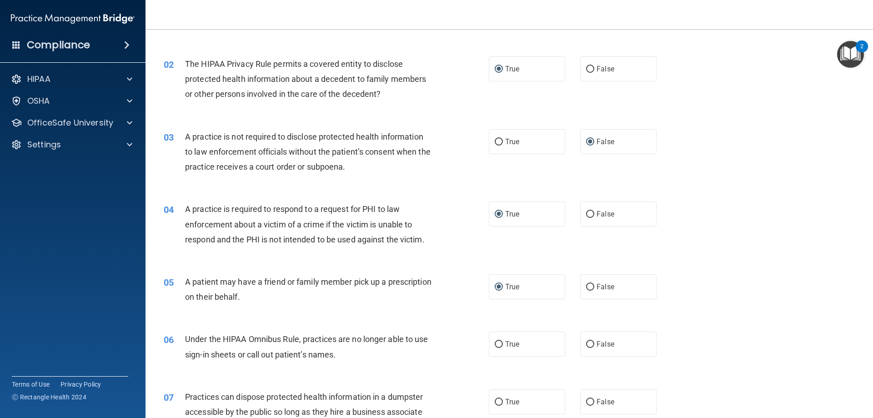
scroll to position [91, 0]
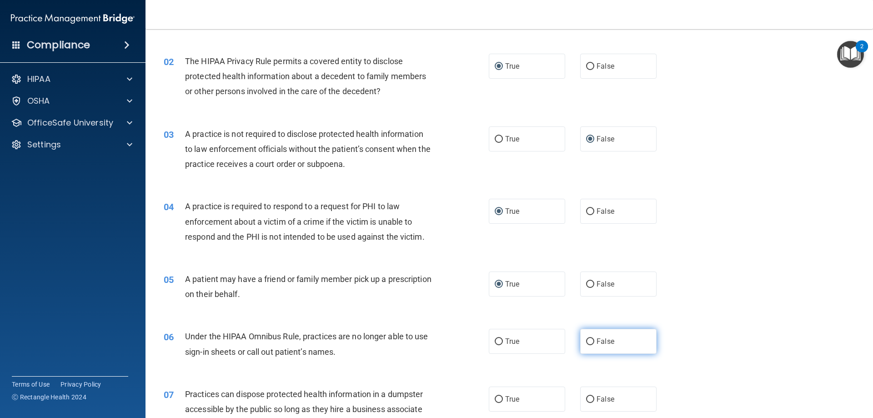
click at [586, 341] on input "False" at bounding box center [590, 341] width 8 height 7
radio input "true"
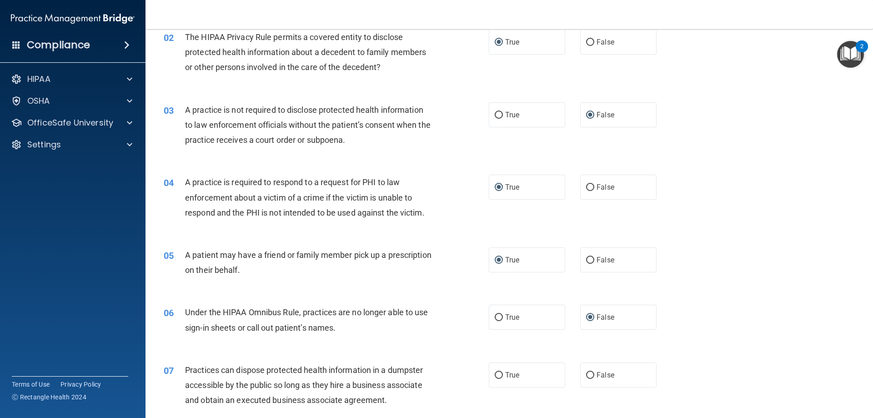
scroll to position [136, 0]
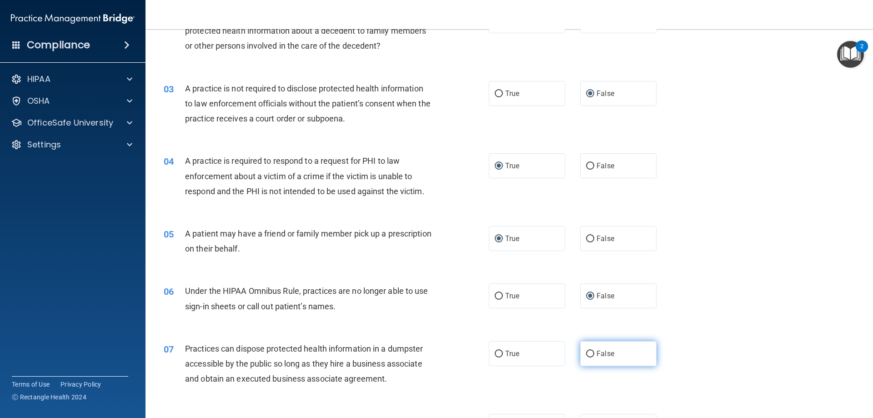
click at [586, 354] on input "False" at bounding box center [590, 354] width 8 height 7
radio input "true"
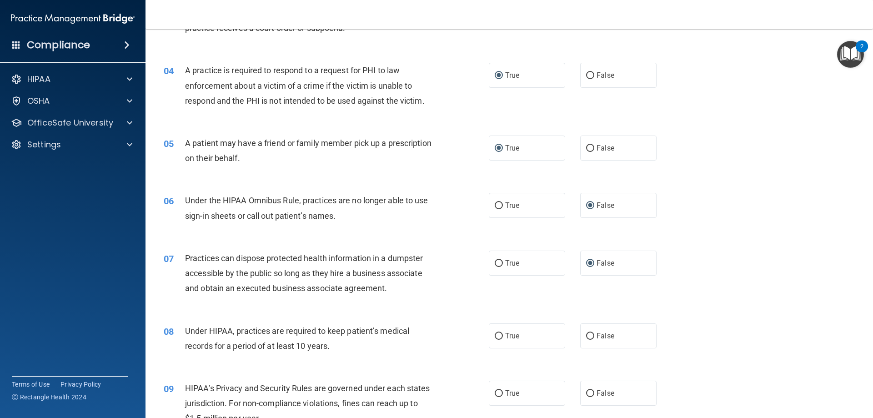
scroll to position [227, 0]
click at [586, 333] on input "False" at bounding box center [590, 336] width 8 height 7
radio input "true"
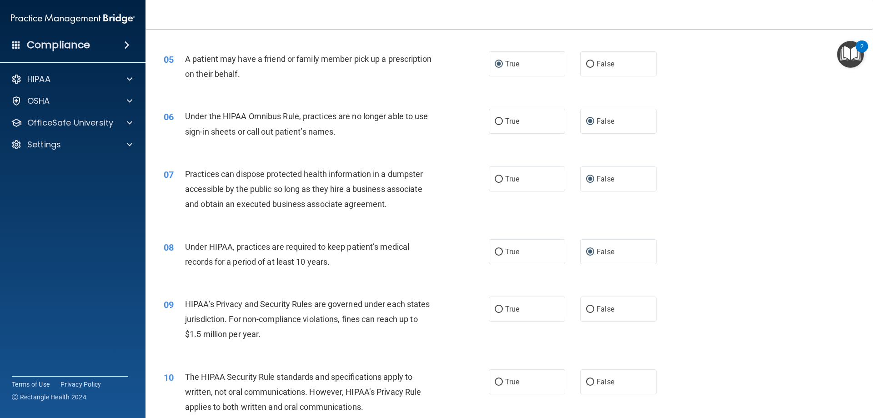
scroll to position [318, 0]
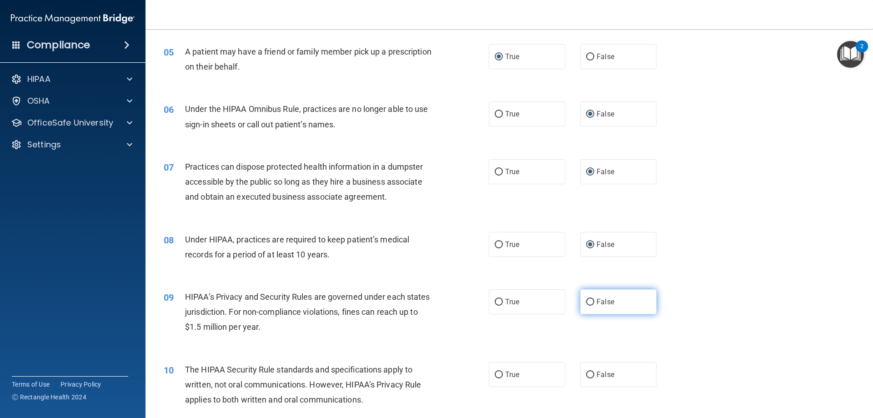
click at [586, 301] on input "False" at bounding box center [590, 302] width 8 height 7
radio input "true"
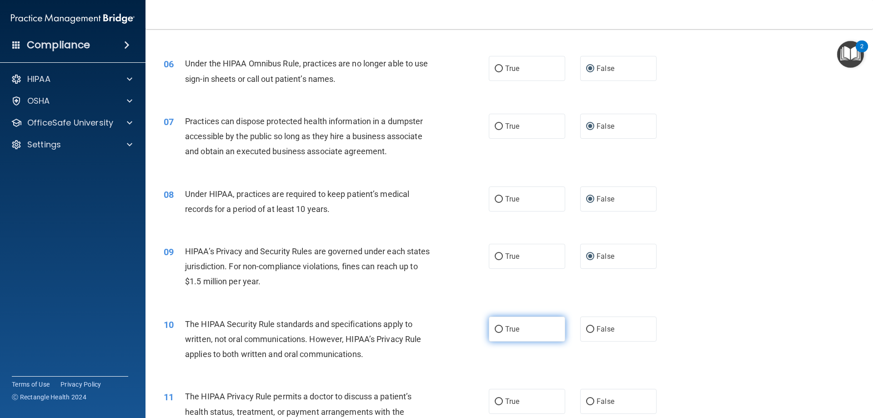
click at [495, 327] on input "True" at bounding box center [499, 329] width 8 height 7
radio input "true"
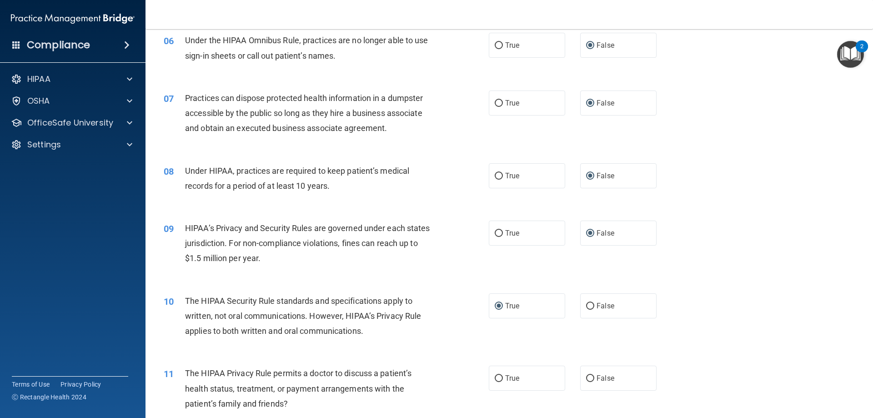
scroll to position [409, 0]
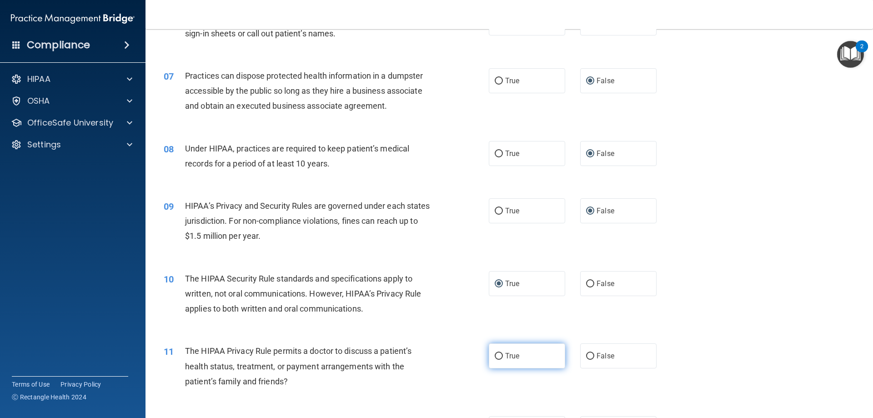
click at [495, 357] on input "True" at bounding box center [499, 356] width 8 height 7
radio input "true"
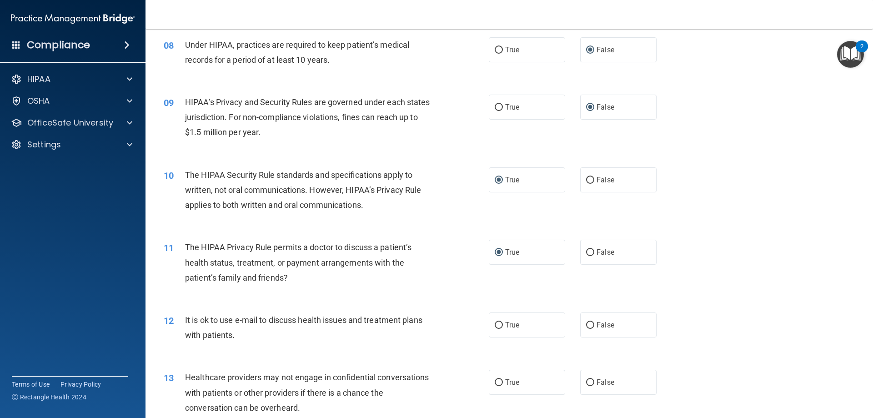
scroll to position [546, 0]
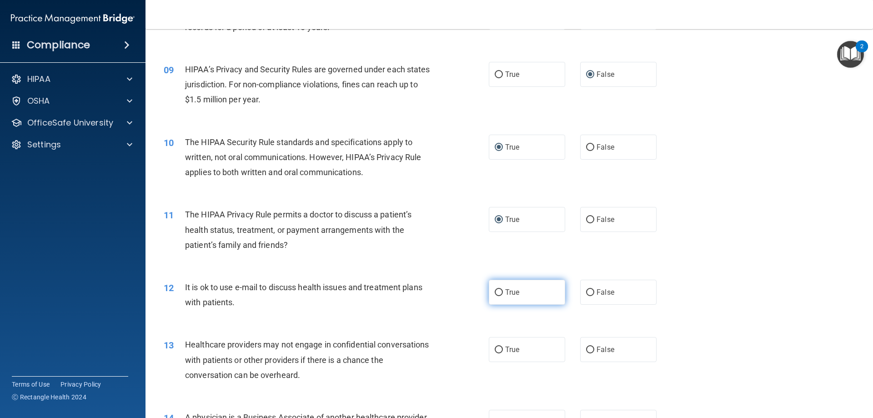
click at [499, 288] on label "True" at bounding box center [527, 292] width 76 height 25
click at [499, 289] on input "True" at bounding box center [499, 292] width 8 height 7
radio input "true"
click at [586, 347] on input "False" at bounding box center [590, 350] width 8 height 7
radio input "true"
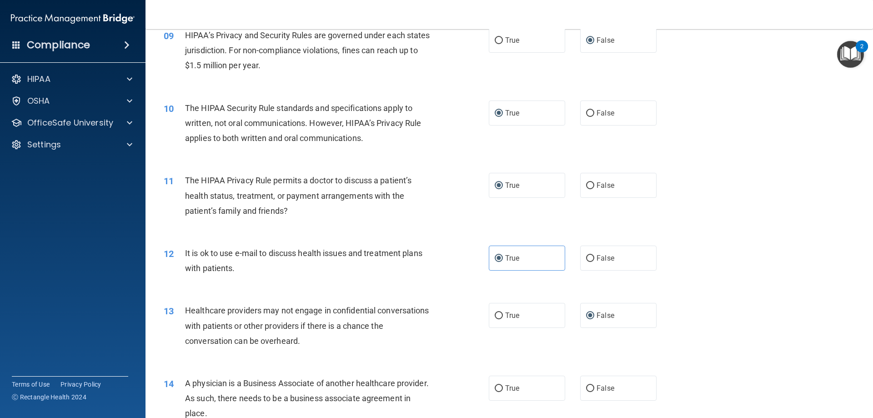
scroll to position [637, 0]
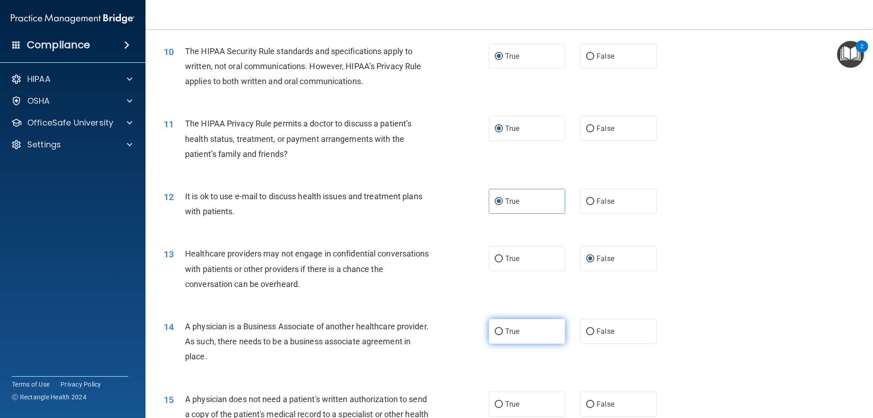
click at [496, 331] on input "True" at bounding box center [499, 331] width 8 height 7
radio input "true"
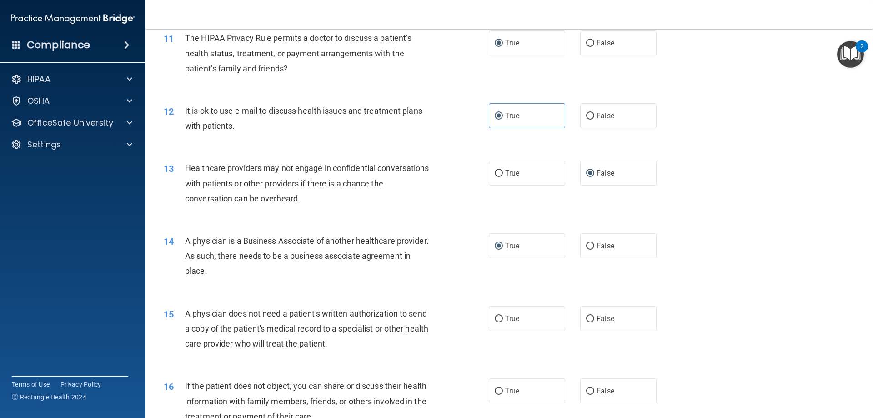
scroll to position [728, 0]
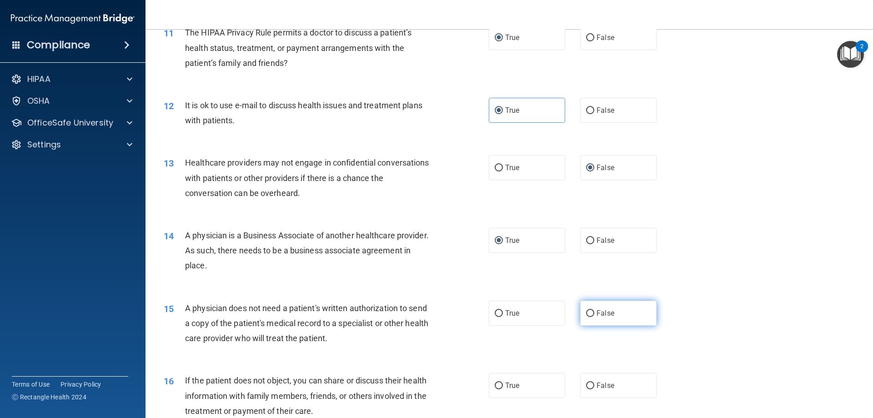
click at [586, 313] on input "False" at bounding box center [590, 313] width 8 height 7
radio input "true"
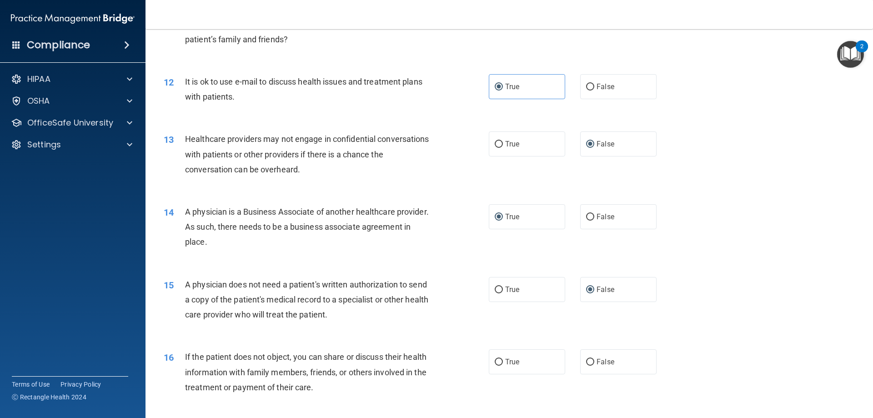
scroll to position [773, 0]
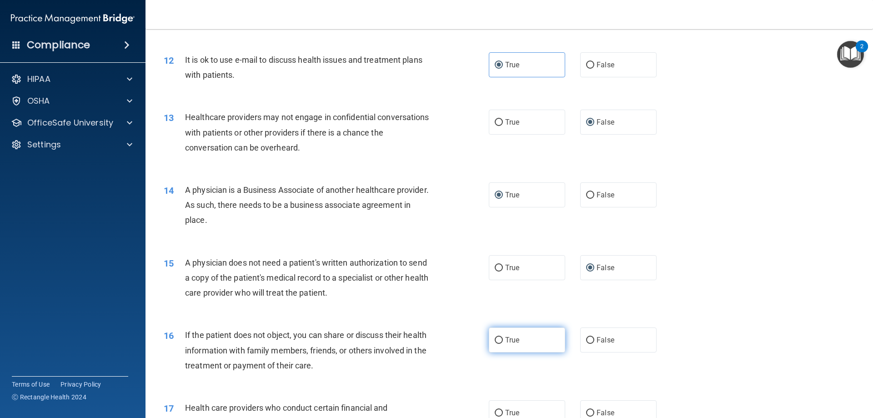
click at [495, 341] on input "True" at bounding box center [499, 340] width 8 height 7
radio input "true"
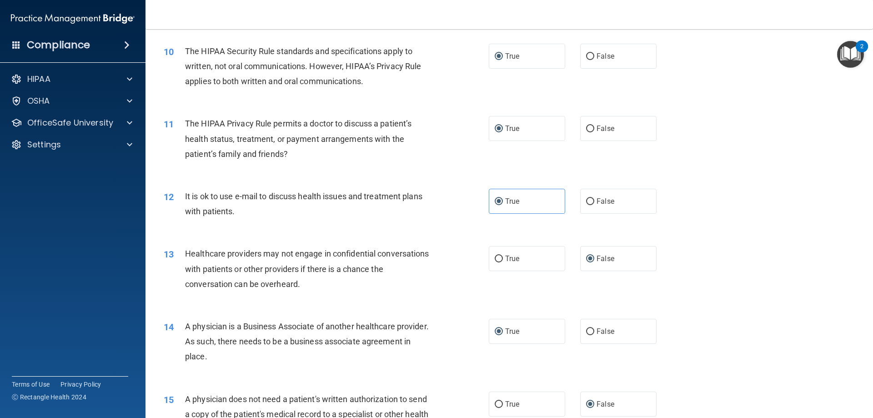
scroll to position [364, 0]
